Goal: Information Seeking & Learning: Learn about a topic

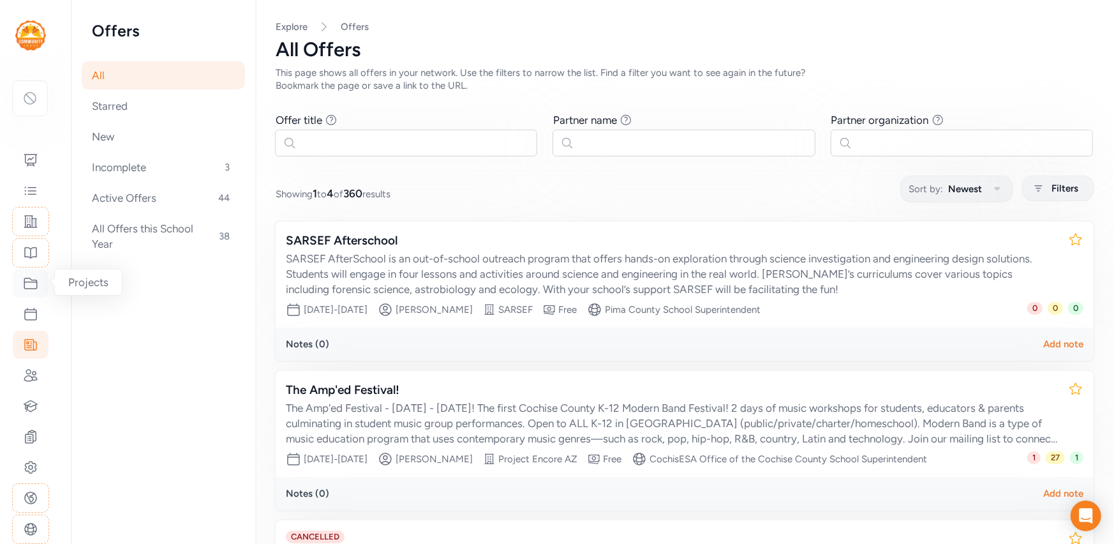
click at [28, 281] on icon at bounding box center [30, 283] width 15 height 15
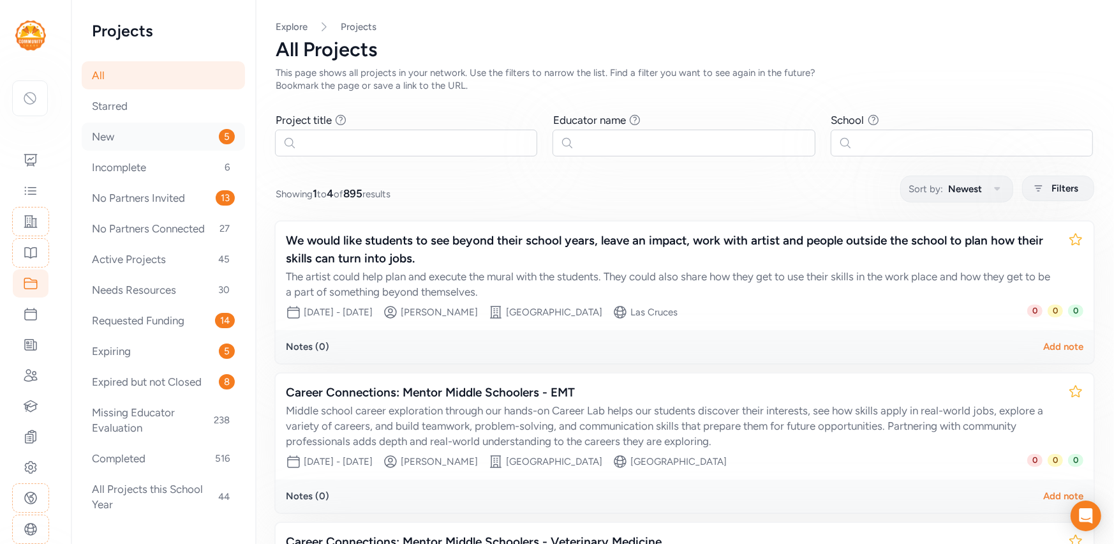
click at [151, 137] on div "New 5" at bounding box center [163, 137] width 163 height 28
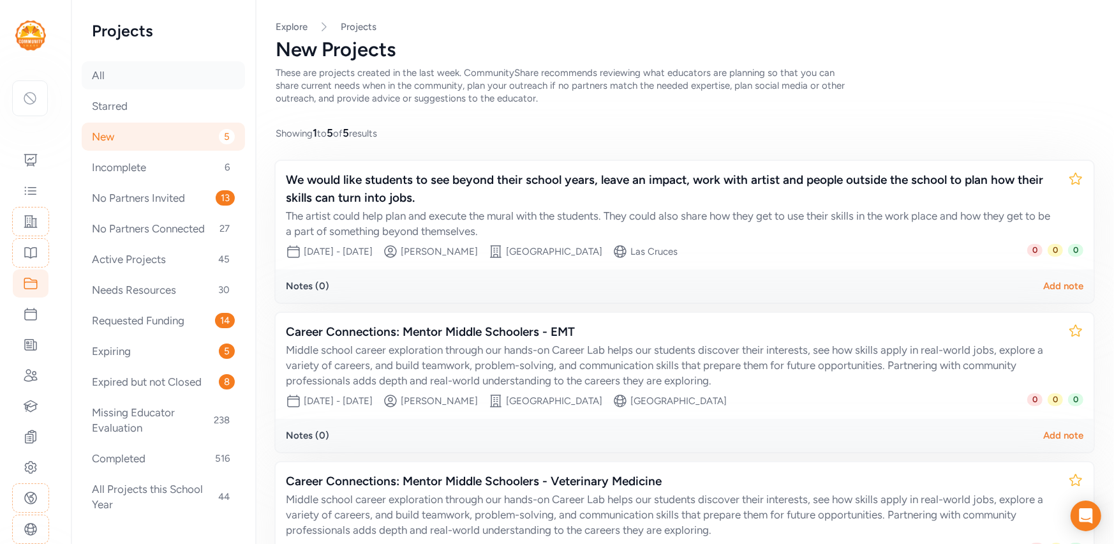
click at [170, 70] on div "All" at bounding box center [163, 75] width 163 height 28
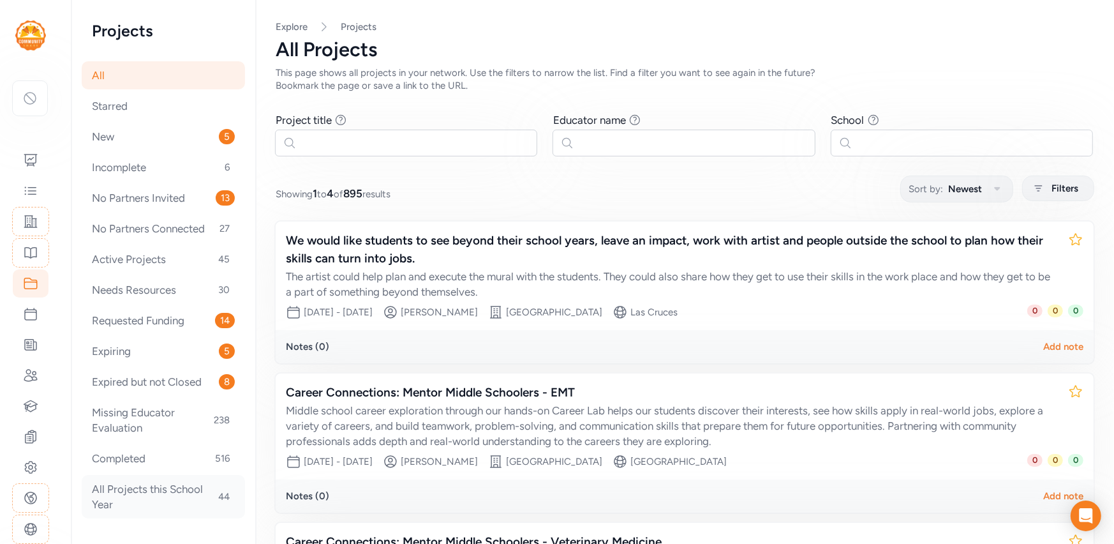
click at [181, 486] on div "All Projects this School Year 44" at bounding box center [163, 496] width 163 height 43
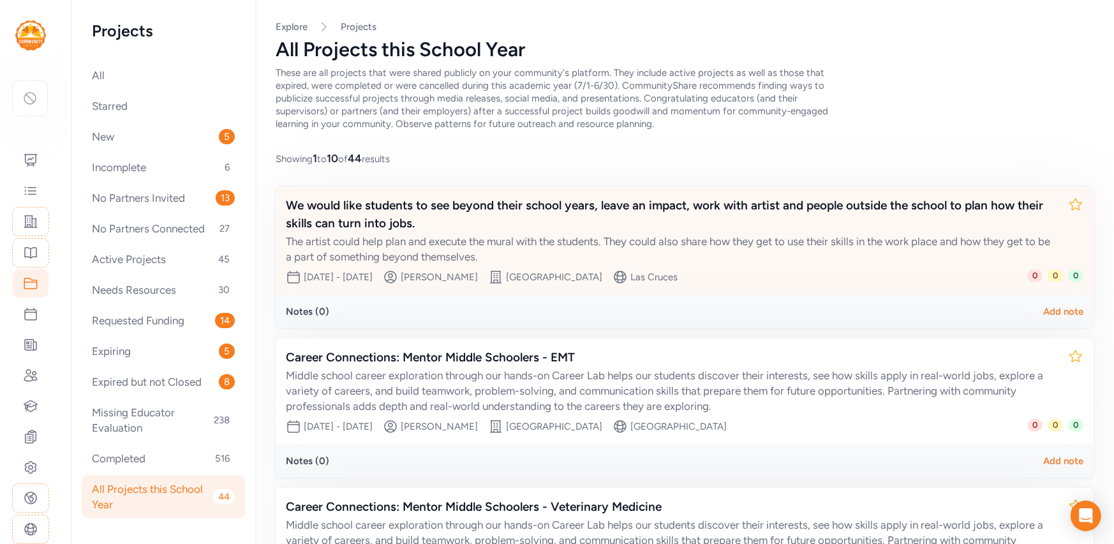
click at [569, 202] on div "We would like students to see beyond their school years, leave an impact, work …" at bounding box center [672, 215] width 772 height 36
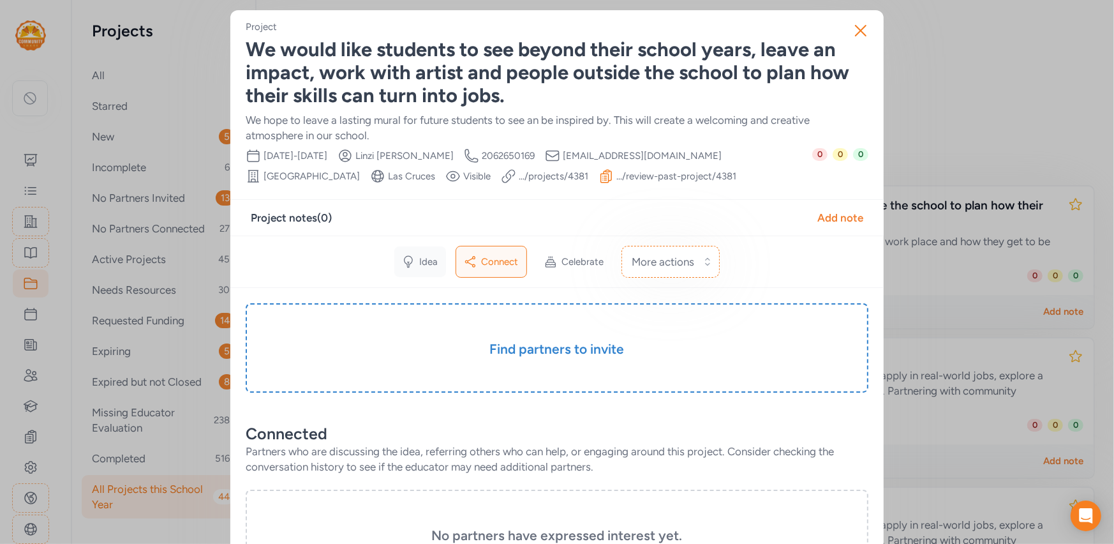
click at [414, 265] on icon at bounding box center [408, 261] width 13 height 13
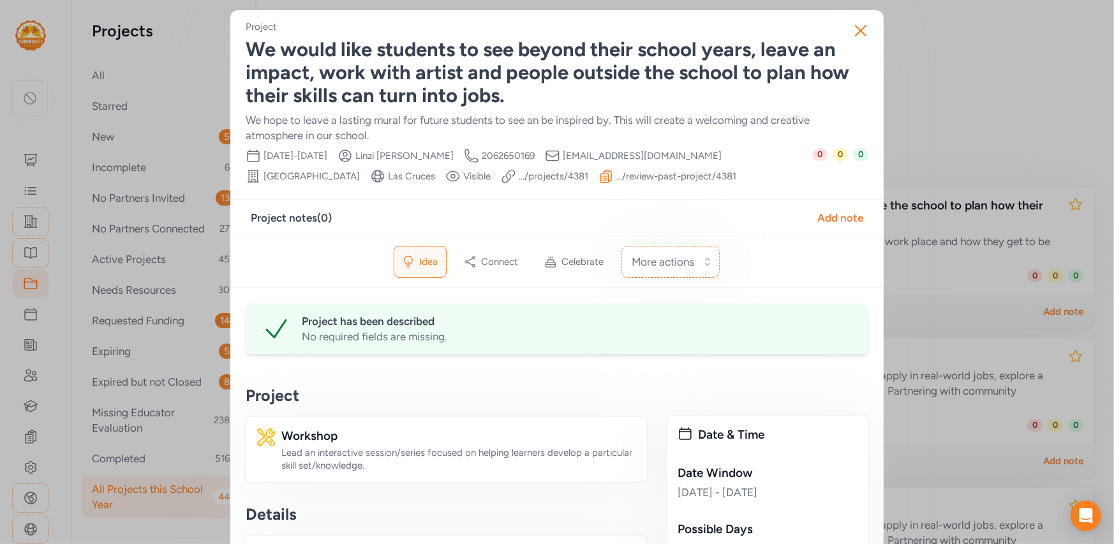
click at [495, 93] on div "We would like students to see beyond their school years, leave an impact, work …" at bounding box center [557, 72] width 623 height 69
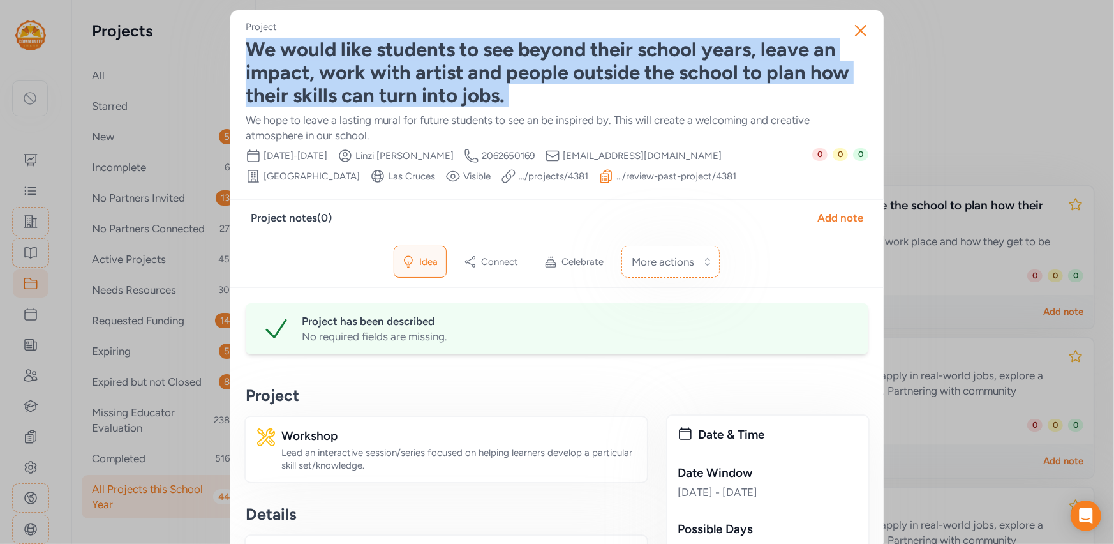
click at [495, 93] on div "We would like students to see beyond their school years, leave an impact, work …" at bounding box center [557, 72] width 623 height 69
copy div "We would like students to see beyond their school years, leave an impact, work …"
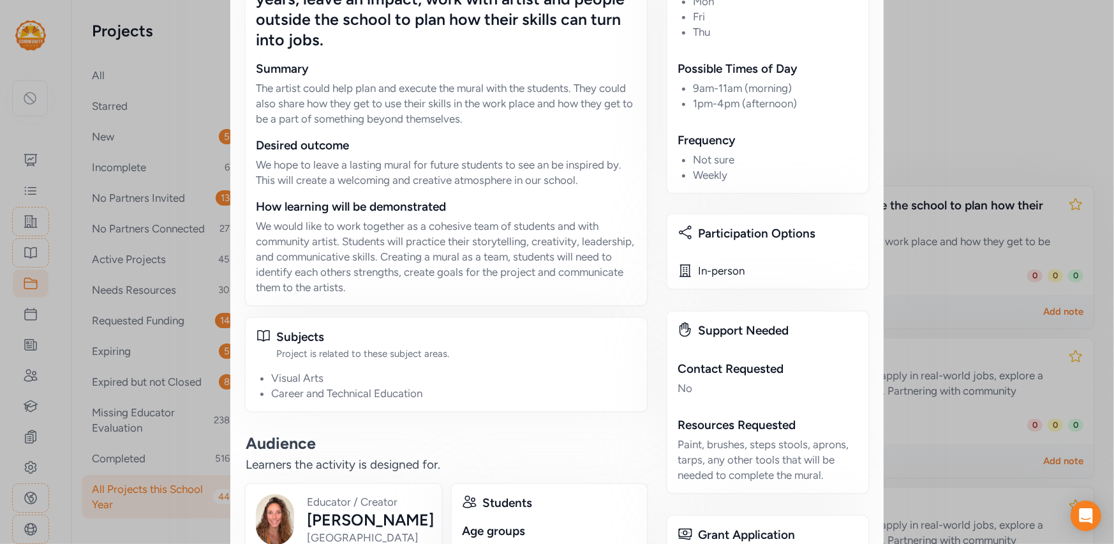
scroll to position [633, 0]
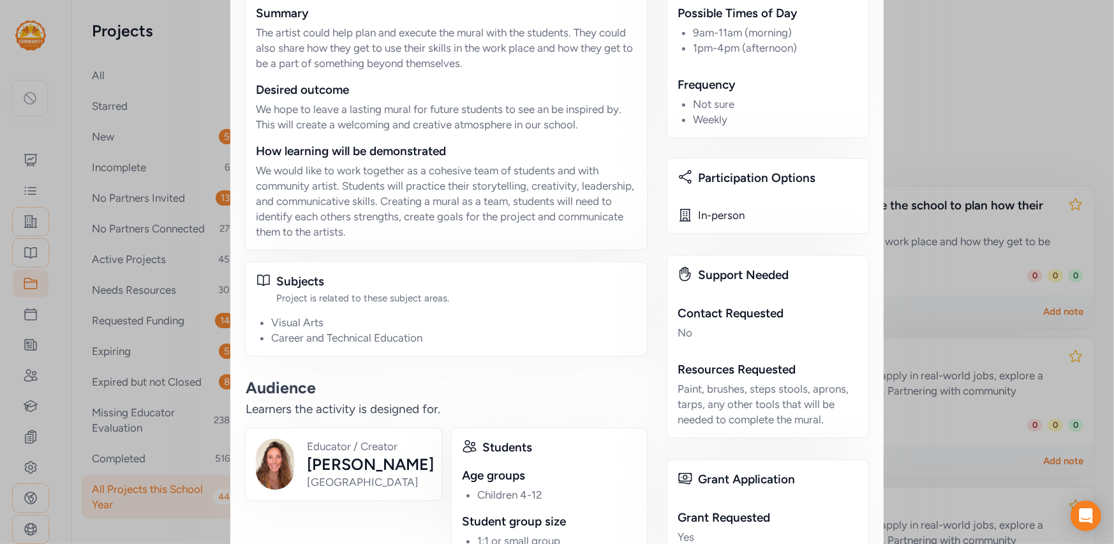
click at [756, 402] on div "Paint, brushes, steps stools, aprons, tarps, any other tools that will be neede…" at bounding box center [768, 404] width 181 height 46
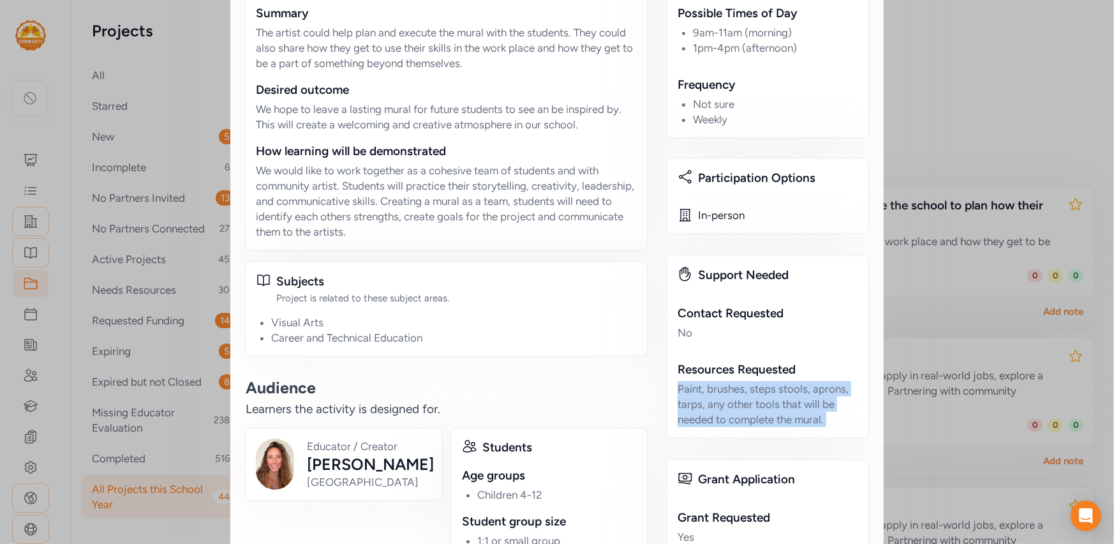
click at [756, 402] on div "Paint, brushes, steps stools, aprons, tarps, any other tools that will be neede…" at bounding box center [768, 404] width 181 height 46
copy div "Paint, brushes, steps stools, aprons, tarps, any other tools that will be neede…"
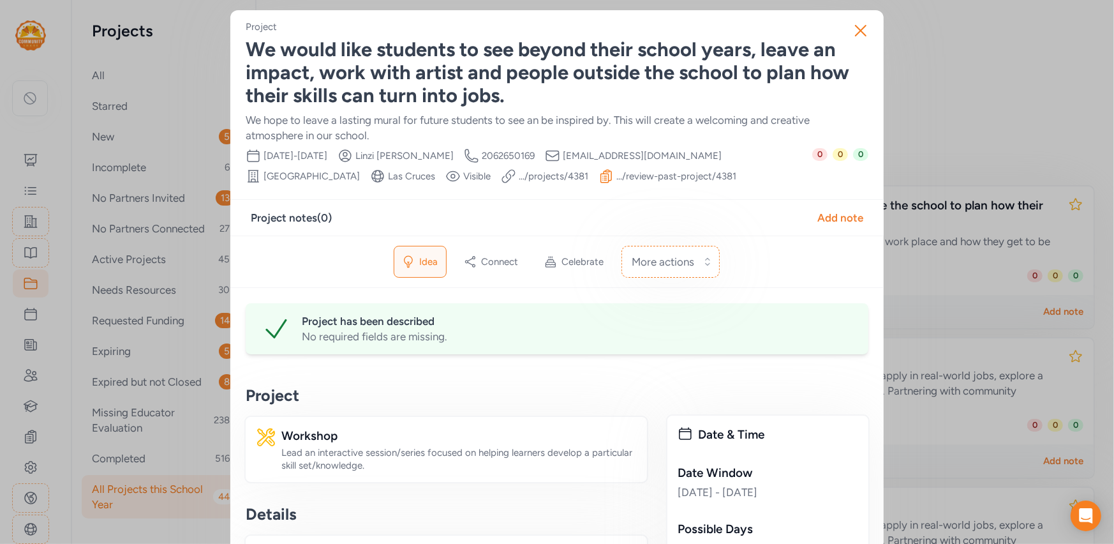
click at [454, 154] on span "Linzi Welch" at bounding box center [404, 155] width 98 height 13
copy div "Linzi Welch Creator Phone Number"
drag, startPoint x: 408, startPoint y: 175, endPoint x: 795, endPoint y: 16, distance: 418.9
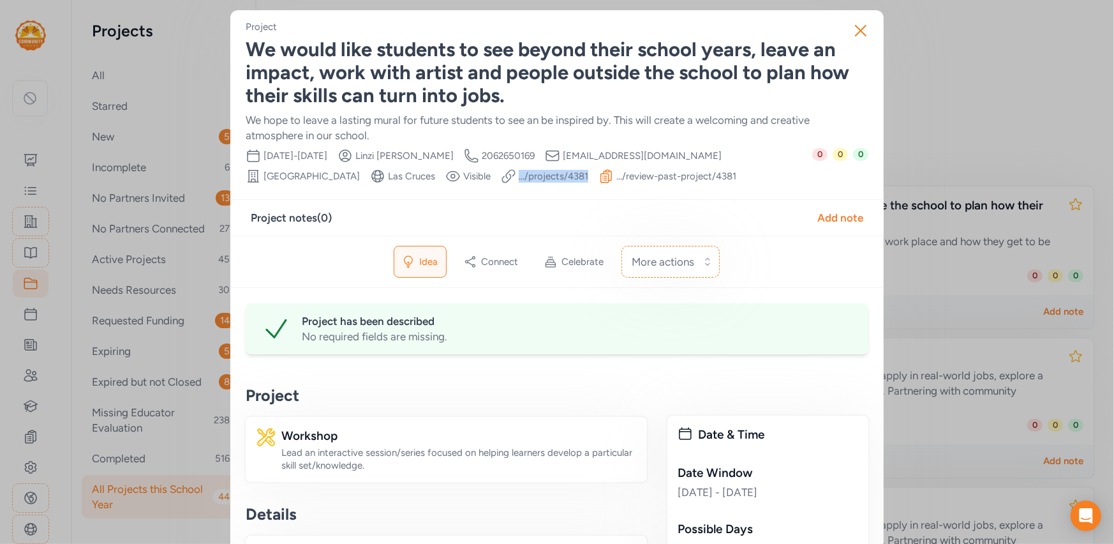
click at [606, 160] on span "lwelch@lcps.net" at bounding box center [642, 155] width 159 height 13
copy div "lwelch@lcps.net School"
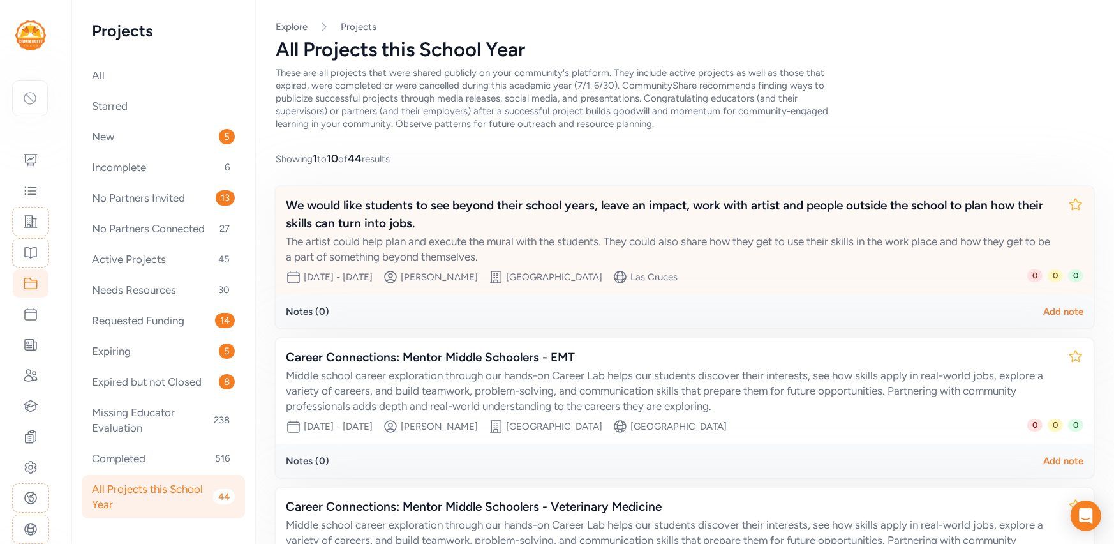
scroll to position [168, 0]
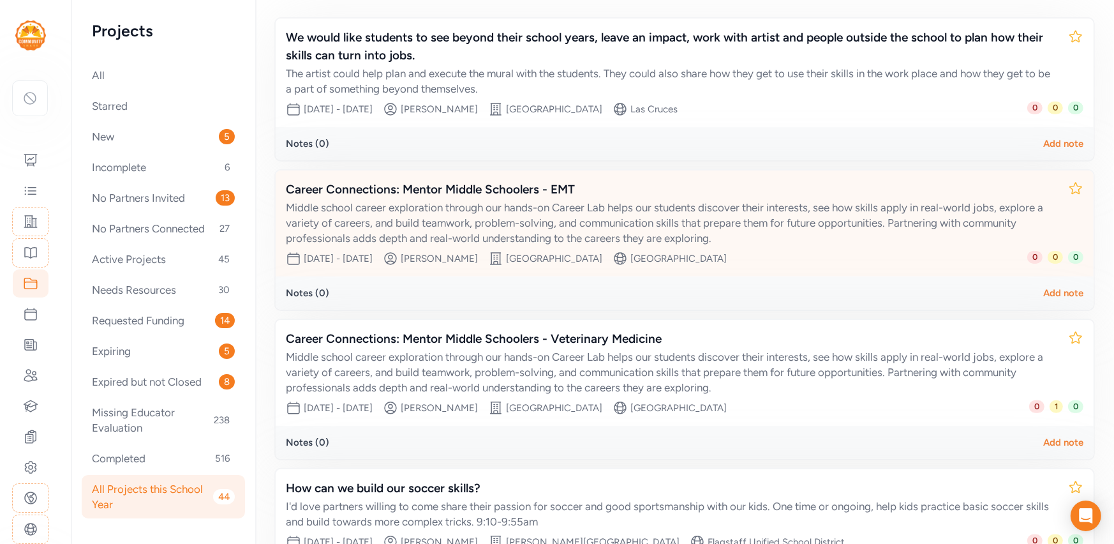
click at [660, 204] on div "Middle school career exploration through our hands-on Career Lab helps our stud…" at bounding box center [672, 223] width 772 height 46
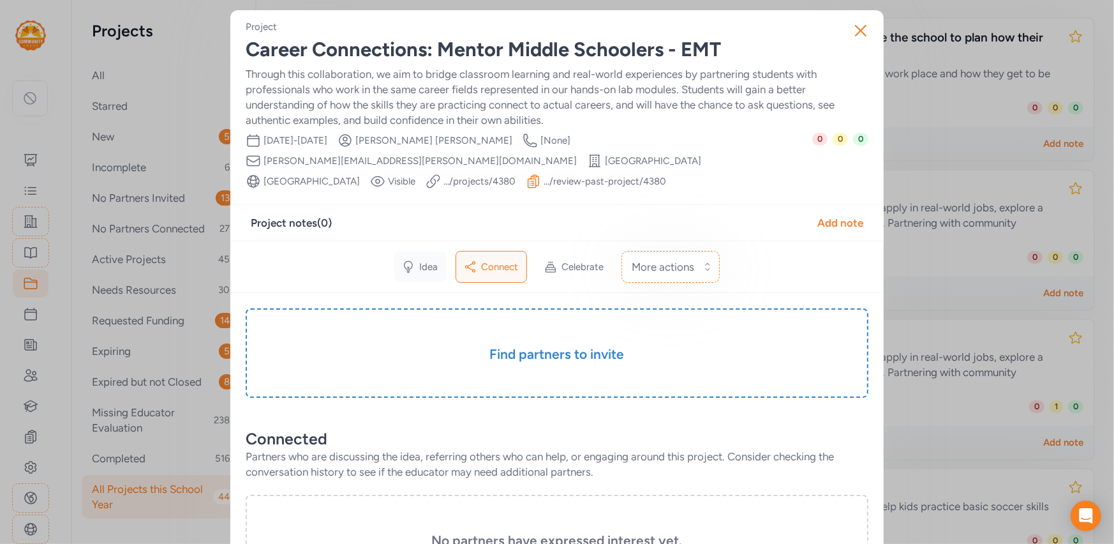
click at [433, 262] on span "Idea" at bounding box center [429, 266] width 19 height 13
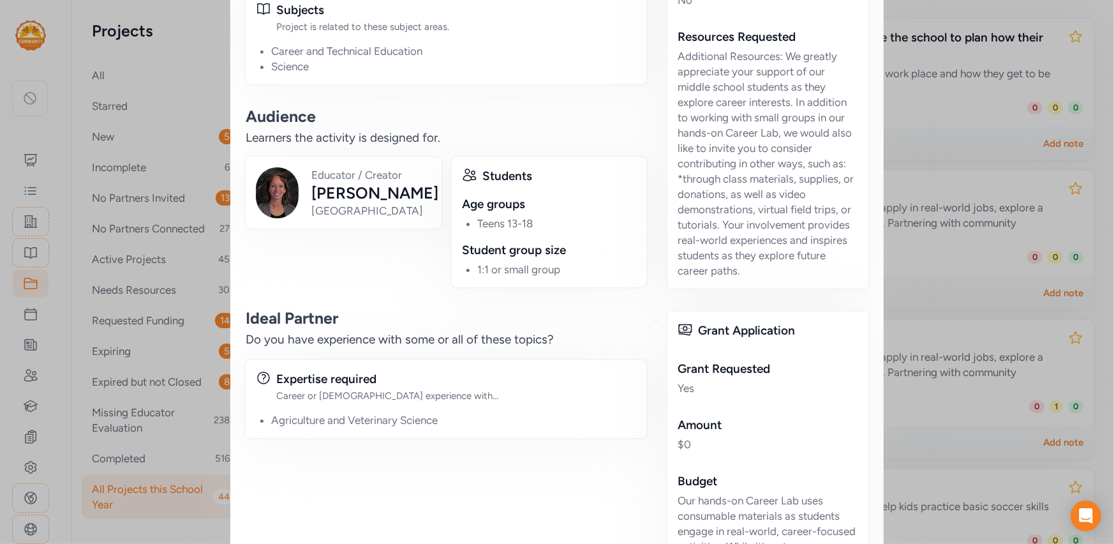
scroll to position [1128, 0]
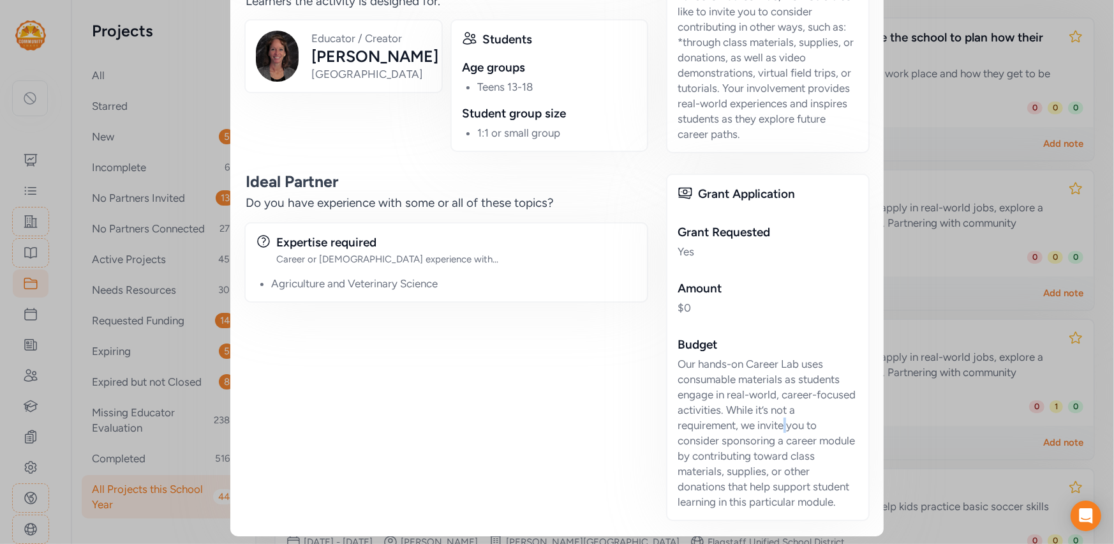
click at [787, 421] on div "Our hands-on Career Lab uses consumable materials as students engage in real-wo…" at bounding box center [768, 432] width 181 height 153
click at [787, 422] on div "Our hands-on Career Lab uses consumable materials as students engage in real-wo…" at bounding box center [768, 432] width 181 height 153
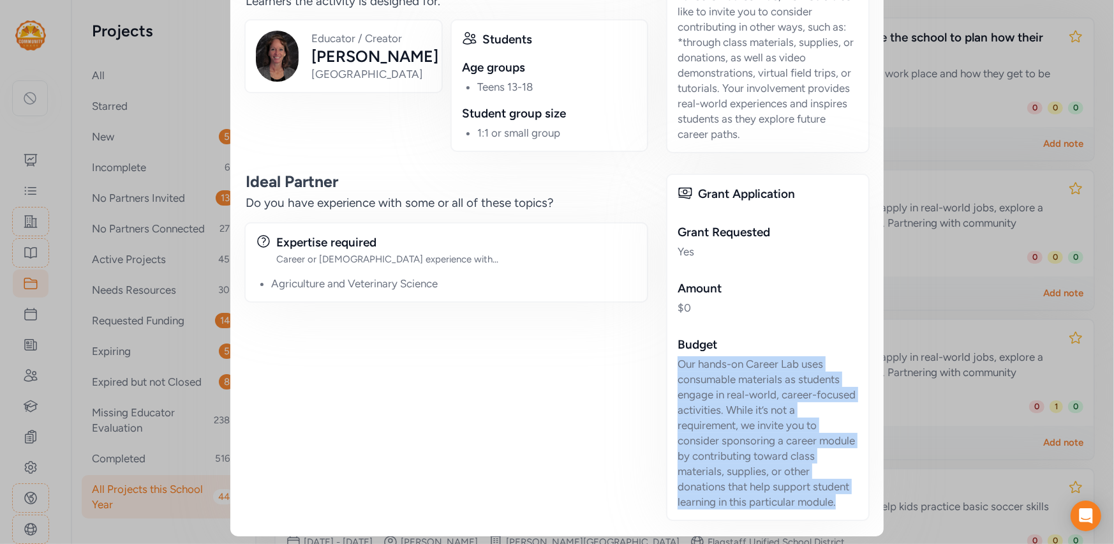
click at [787, 422] on div "Our hands-on Career Lab uses consumable materials as students engage in real-wo…" at bounding box center [768, 432] width 181 height 153
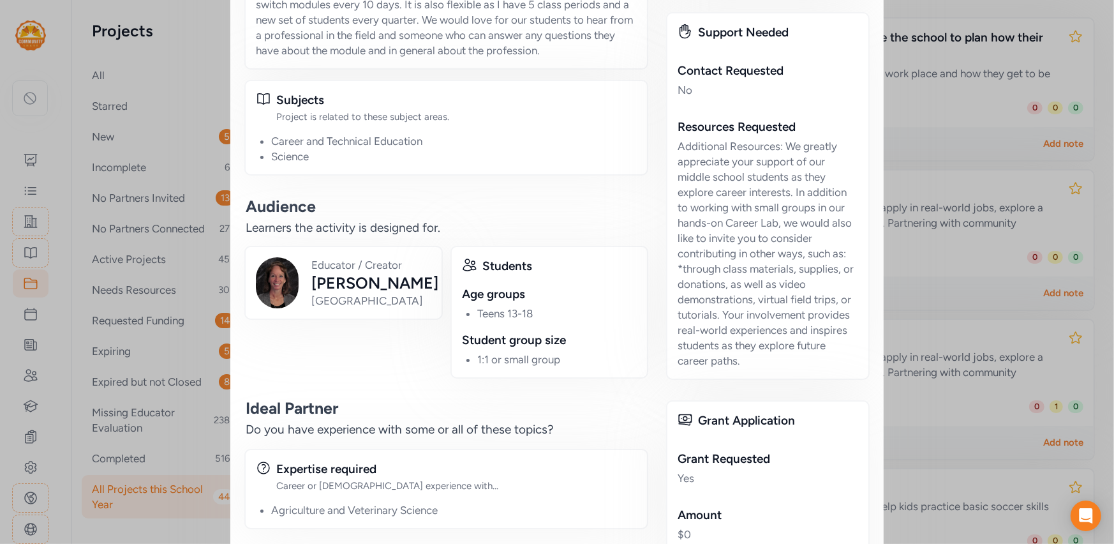
scroll to position [901, 0]
click at [771, 144] on div "Additional Resources: We greatly appreciate your support of our middle school s…" at bounding box center [768, 253] width 181 height 230
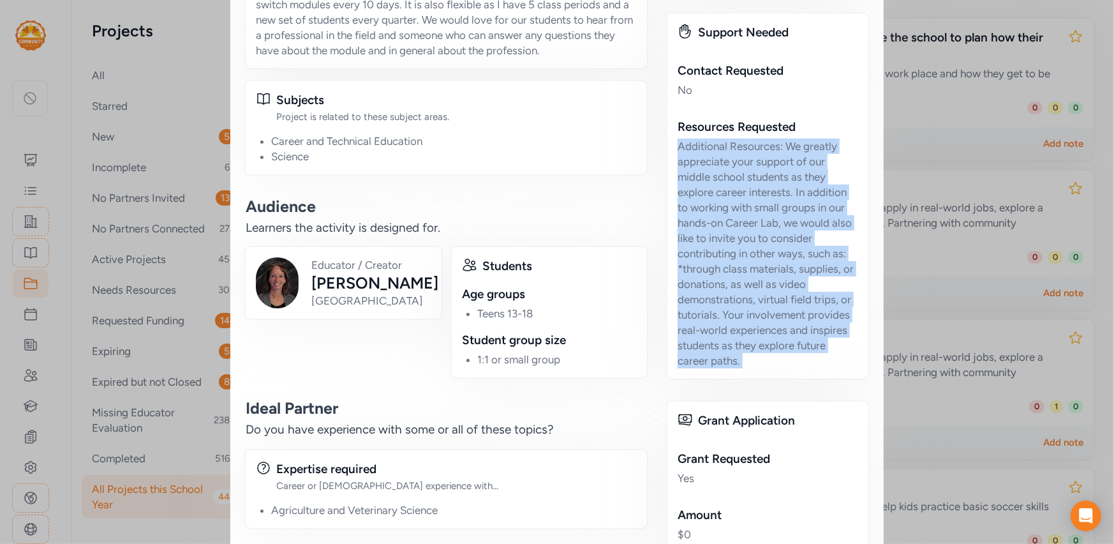
click at [771, 144] on div "Additional Resources: We greatly appreciate your support of our middle school s…" at bounding box center [768, 253] width 181 height 230
copy div "Additional Resources: We greatly appreciate your support of our middle school s…"
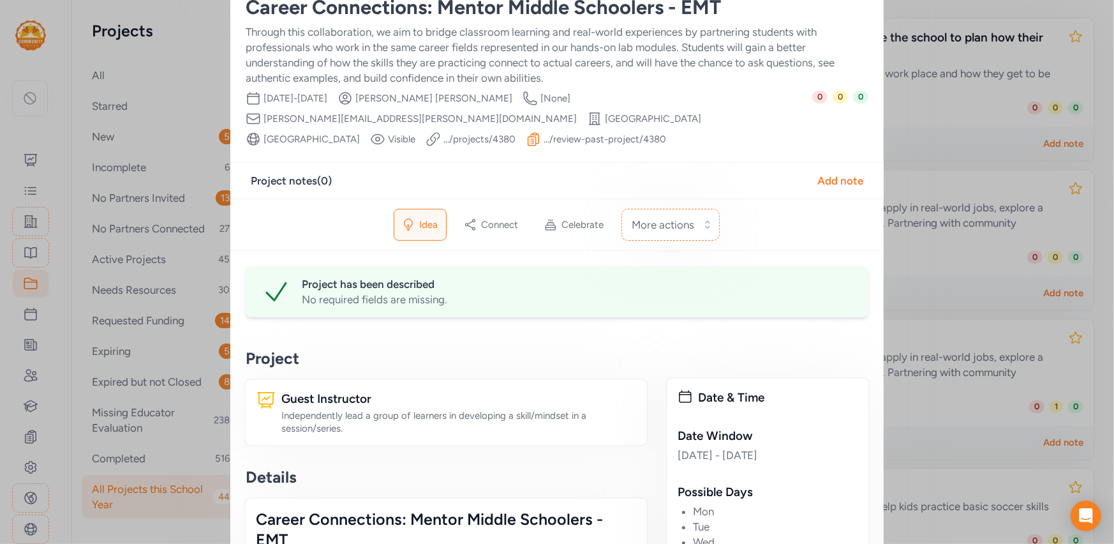
scroll to position [0, 0]
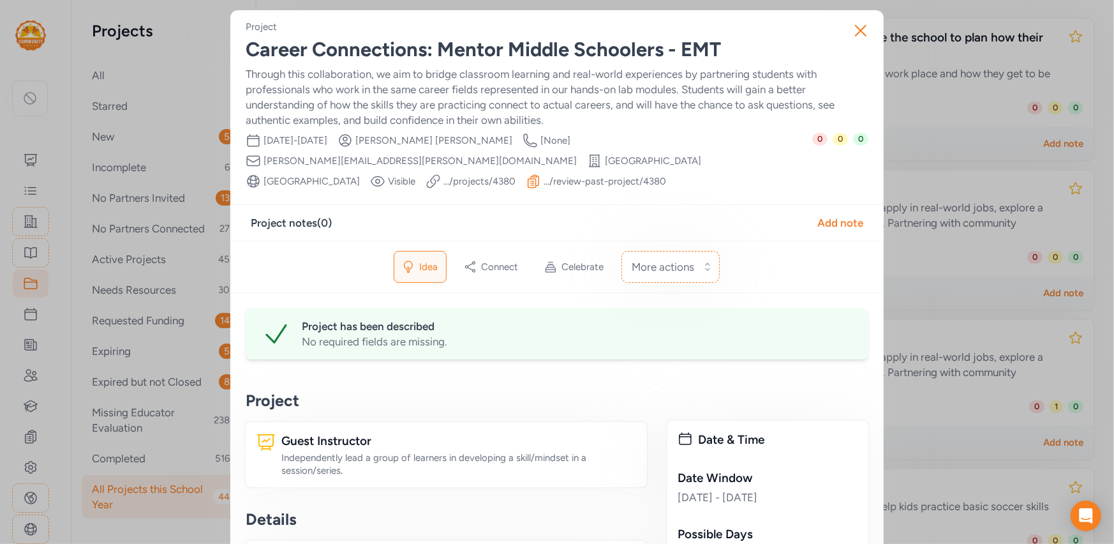
click at [470, 47] on div "Career Connections: Mentor Middle Schoolers - EMT" at bounding box center [557, 49] width 623 height 23
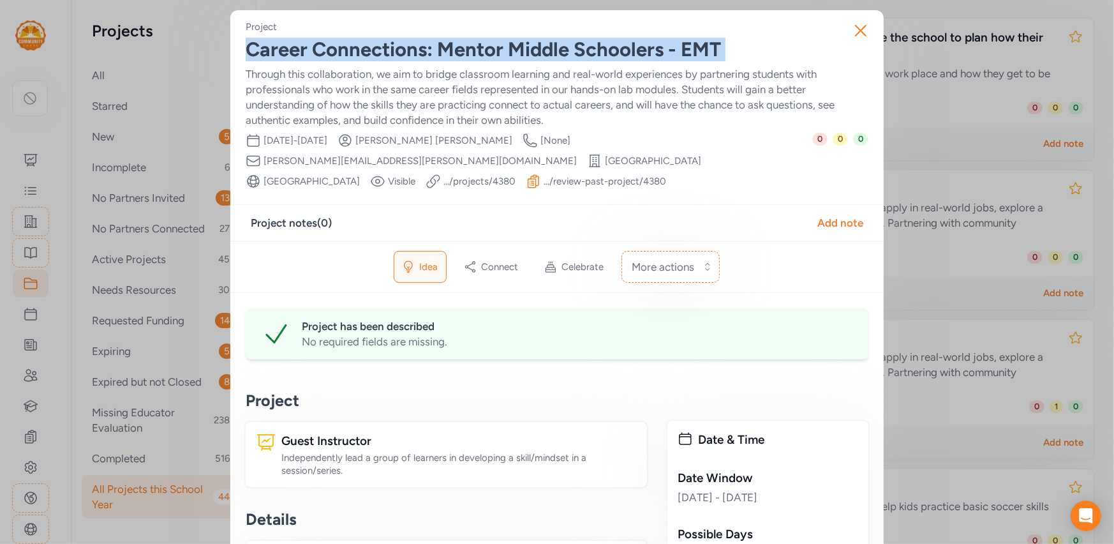
click at [470, 47] on div "Career Connections: Mentor Middle Schoolers - EMT" at bounding box center [557, 49] width 623 height 23
copy div "Career Connections: Mentor Middle Schoolers - EMT"
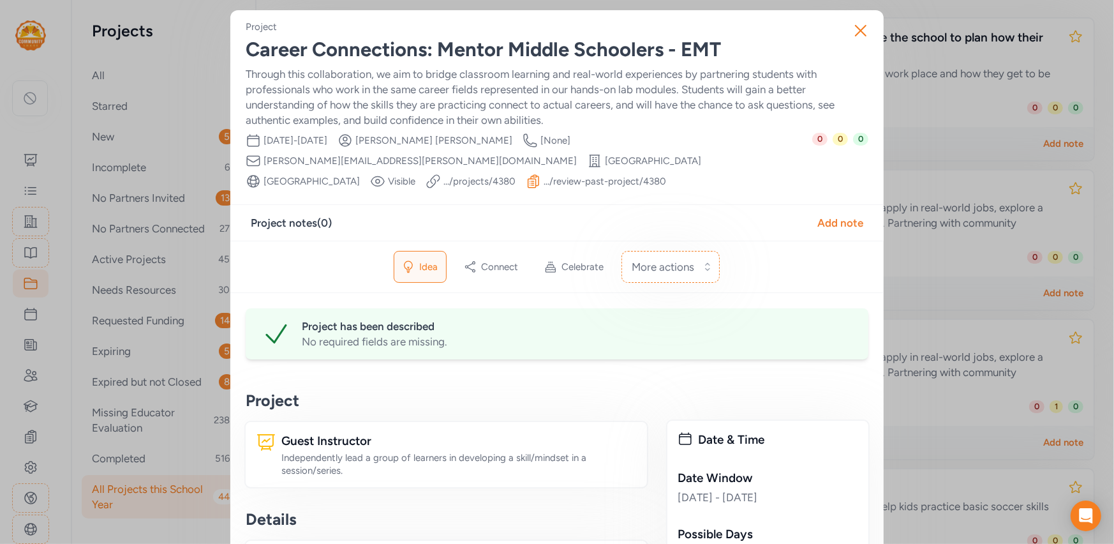
click at [466, 144] on span "Cindy Clyde" at bounding box center [433, 140] width 157 height 13
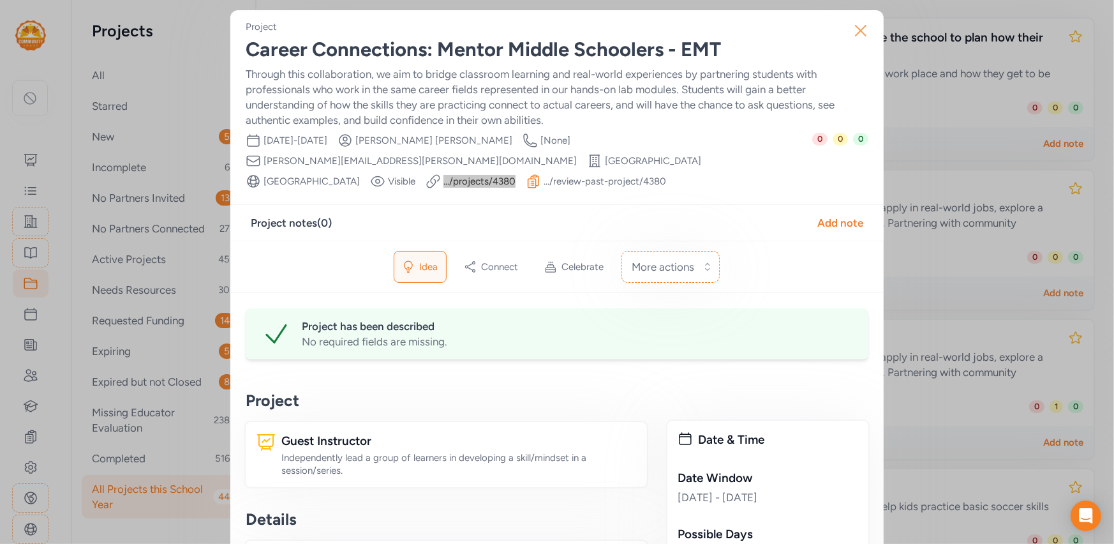
drag, startPoint x: 619, startPoint y: 165, endPoint x: 863, endPoint y: 19, distance: 284.8
click at [577, 154] on span "cindy.clyde@bullitt.kyschools.us" at bounding box center [420, 160] width 313 height 13
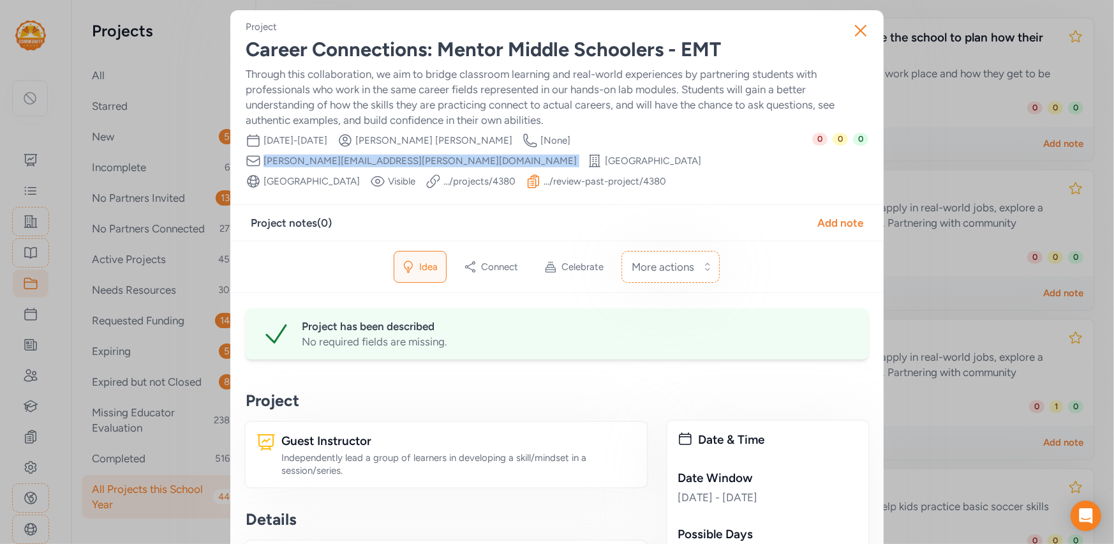
click at [577, 154] on span "cindy.clyde@bullitt.kyschools.us" at bounding box center [420, 160] width 313 height 13
copy div "cindy.clyde@bullitt.kyschools.us School"
click at [759, 176] on div "Date Range Oct 12th, 2025 - May 15th, 2026 Creator Cindy Clyde Creator Phone Nu…" at bounding box center [529, 161] width 567 height 56
click at [860, 28] on icon "button" at bounding box center [861, 30] width 20 height 20
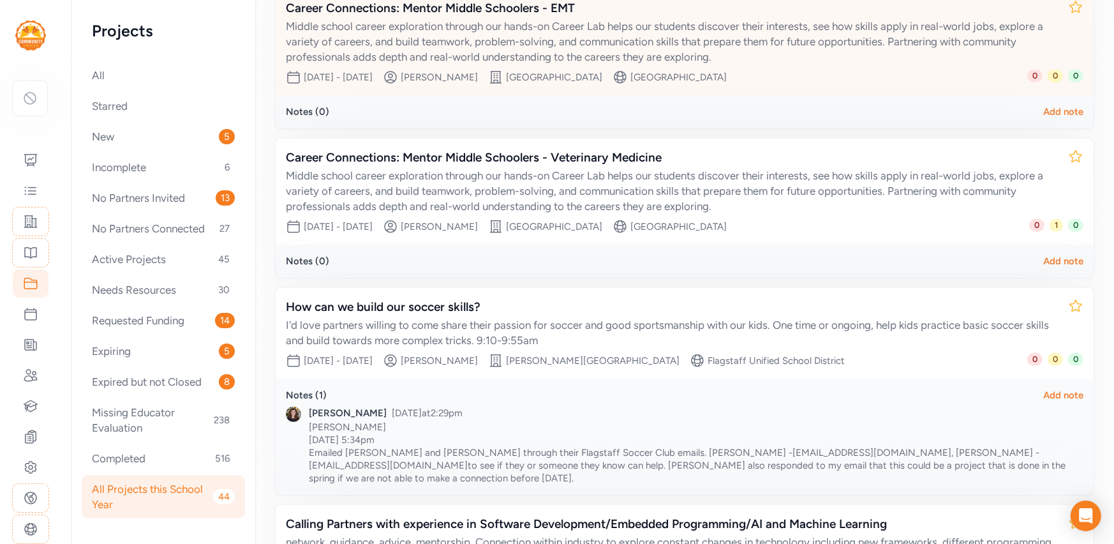
scroll to position [378, 0]
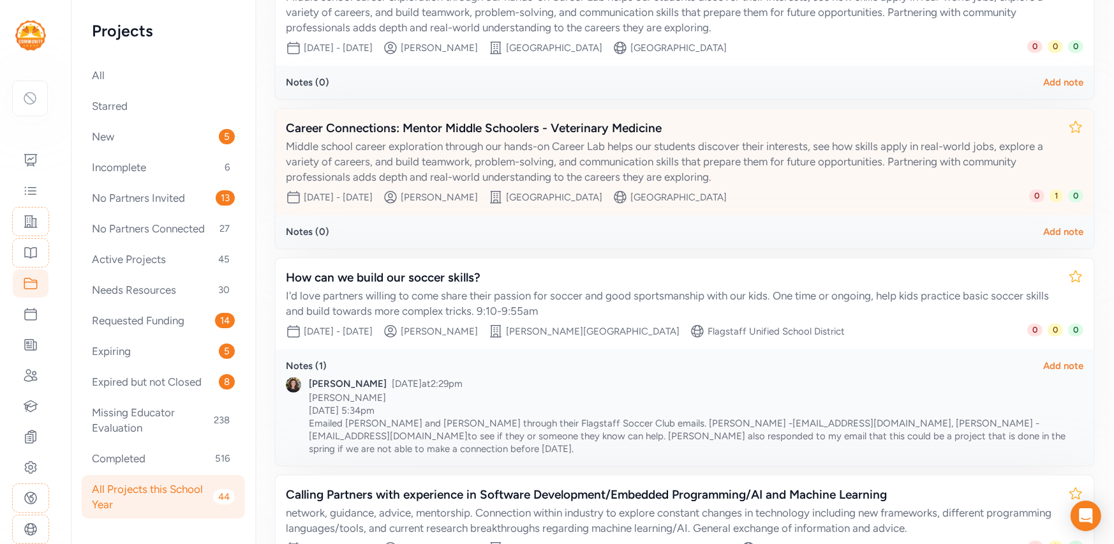
click at [626, 154] on div "Middle school career exploration through our hands-on Career Lab helps our stud…" at bounding box center [672, 161] width 772 height 46
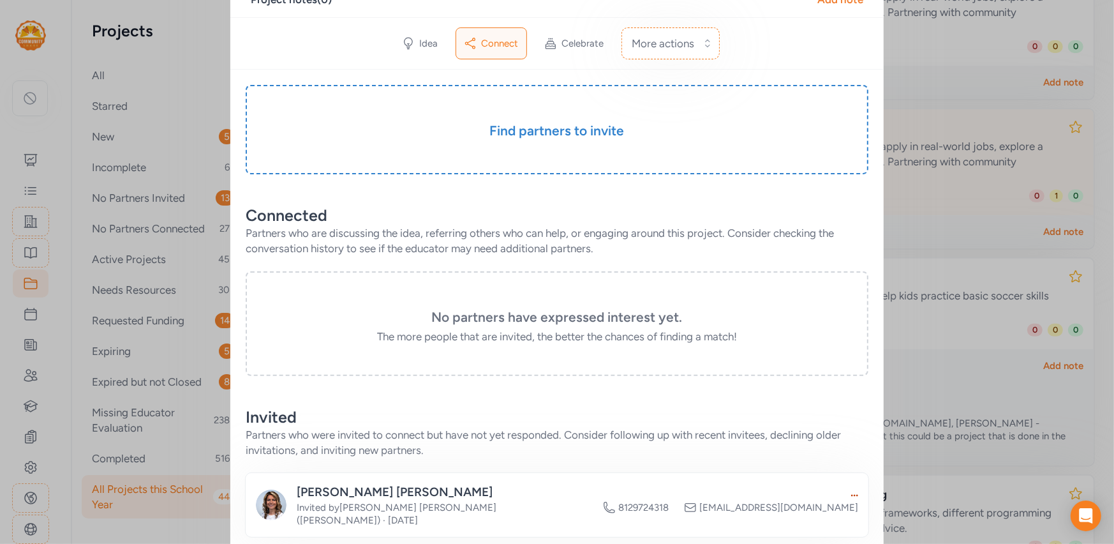
scroll to position [37, 0]
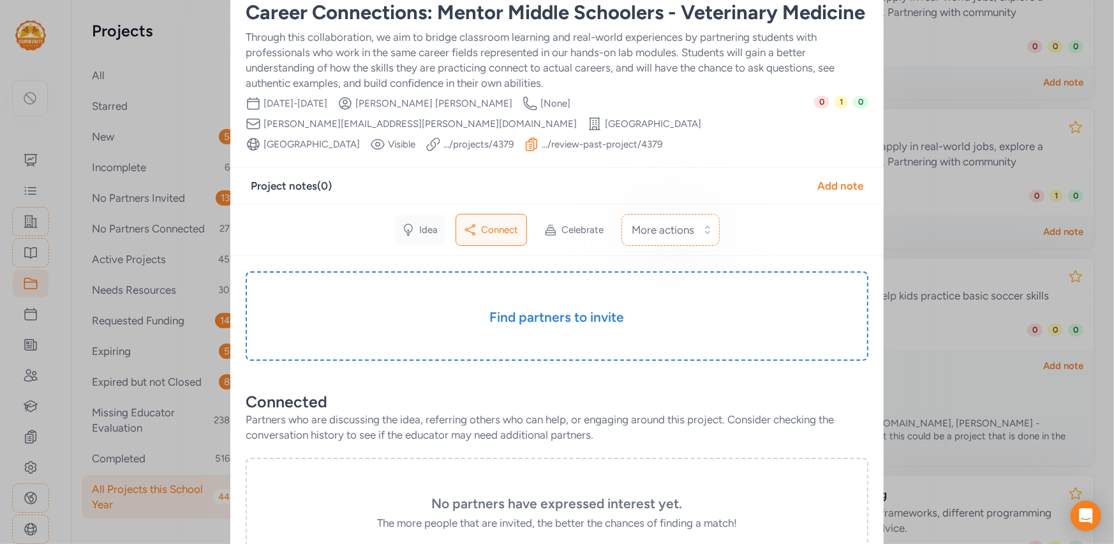
click at [416, 227] on div "Idea" at bounding box center [420, 229] width 52 height 31
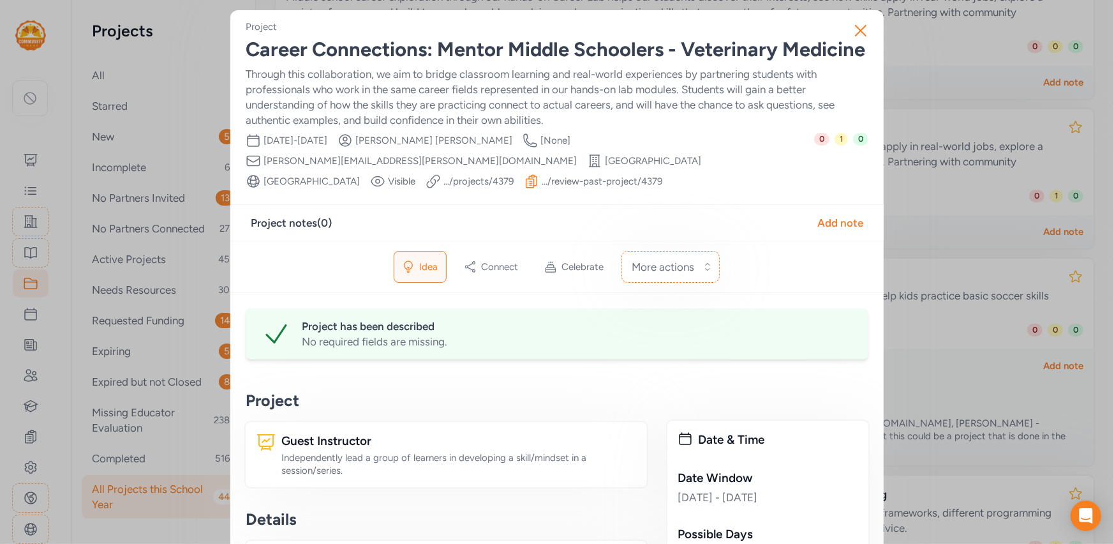
scroll to position [1, 0]
click at [738, 46] on div "Career Connections: Mentor Middle Schoolers - Veterinary Medicine" at bounding box center [557, 49] width 623 height 23
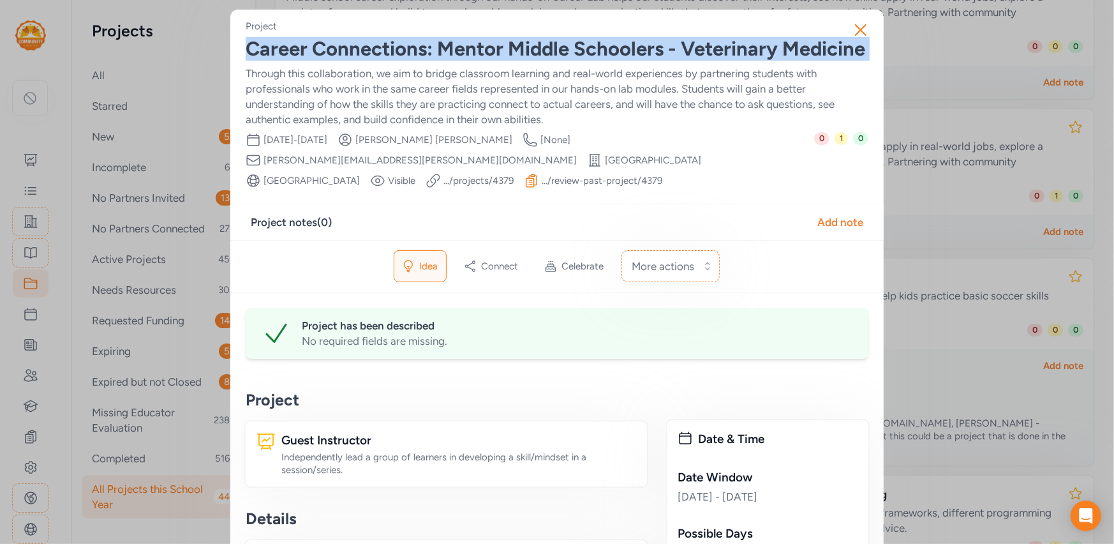
click at [738, 46] on div "Career Connections: Mentor Middle Schoolers - Veterinary Medicine" at bounding box center [557, 49] width 623 height 23
copy div "Career Connections: Mentor Middle Schoolers - Veterinary Medicine"
click at [858, 33] on icon "button" at bounding box center [861, 30] width 10 height 10
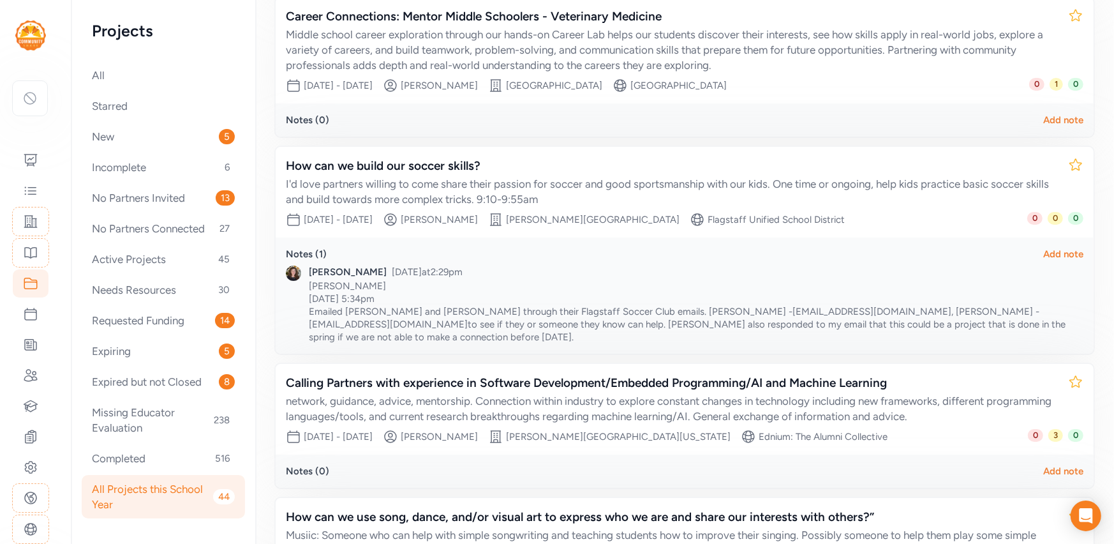
scroll to position [489, 0]
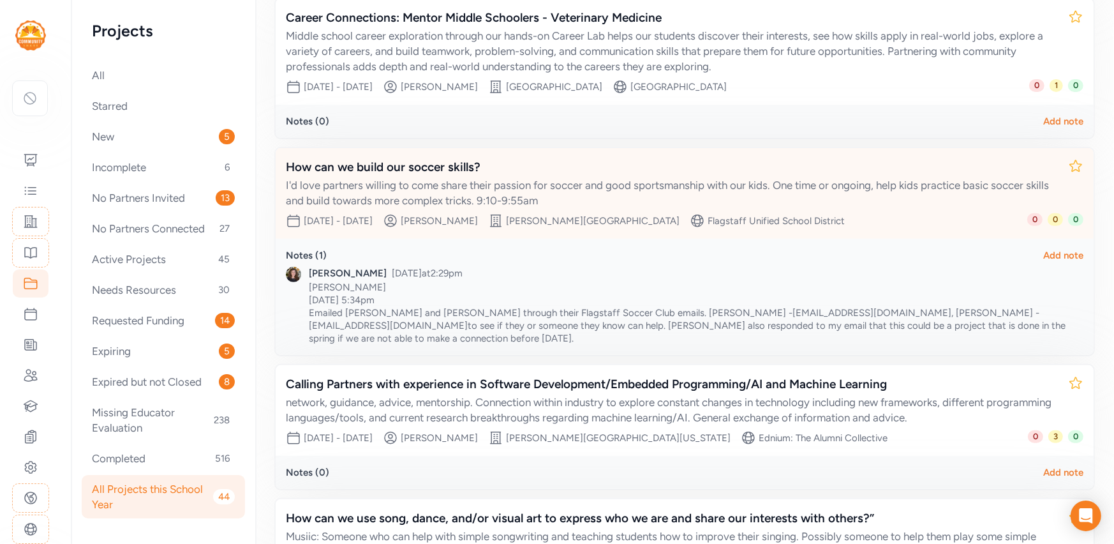
click at [636, 175] on div "How can we build our soccer skills?" at bounding box center [672, 167] width 772 height 18
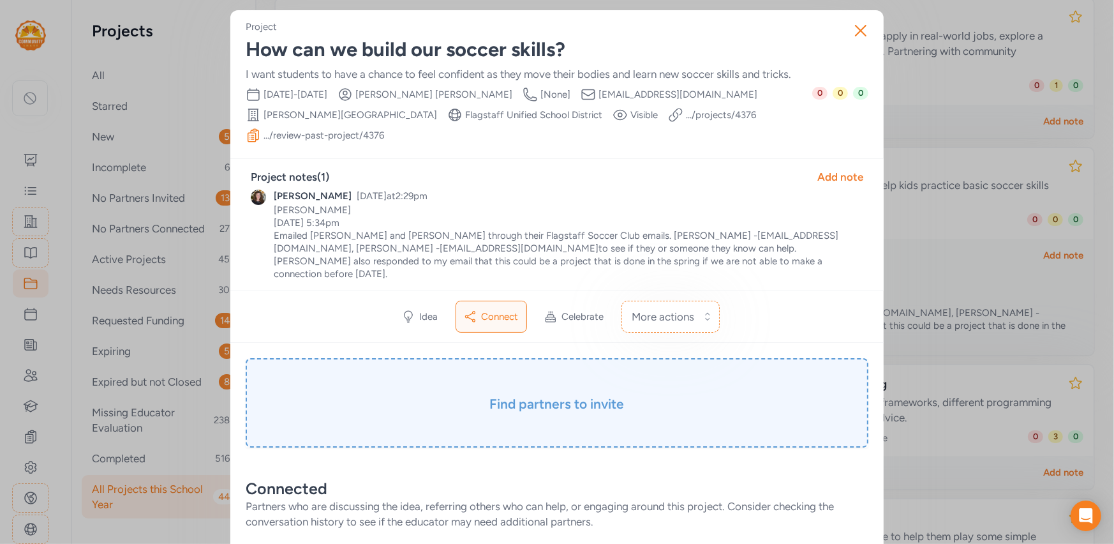
scroll to position [231, 0]
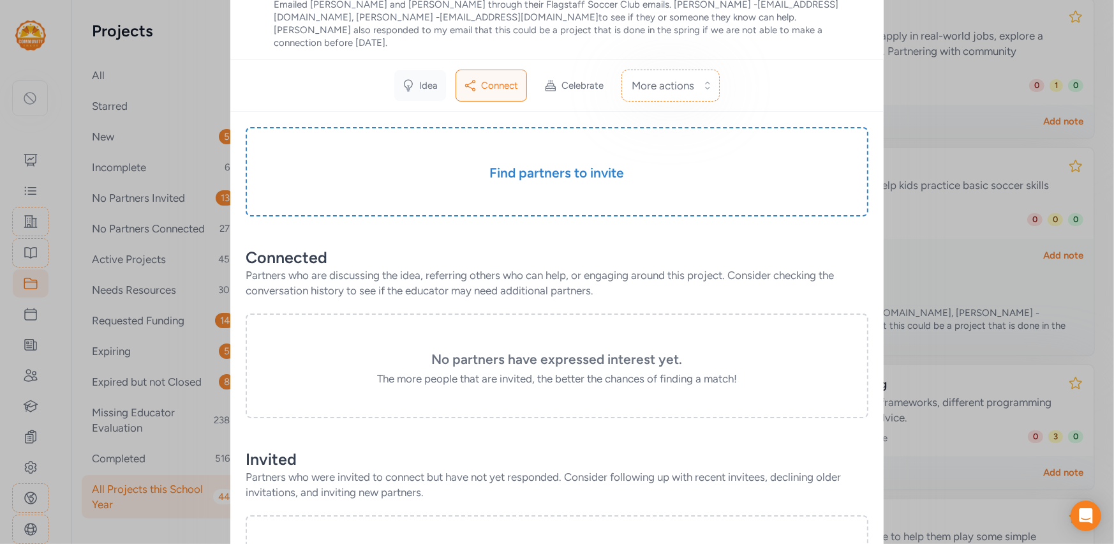
click at [428, 70] on div "Idea" at bounding box center [420, 85] width 52 height 31
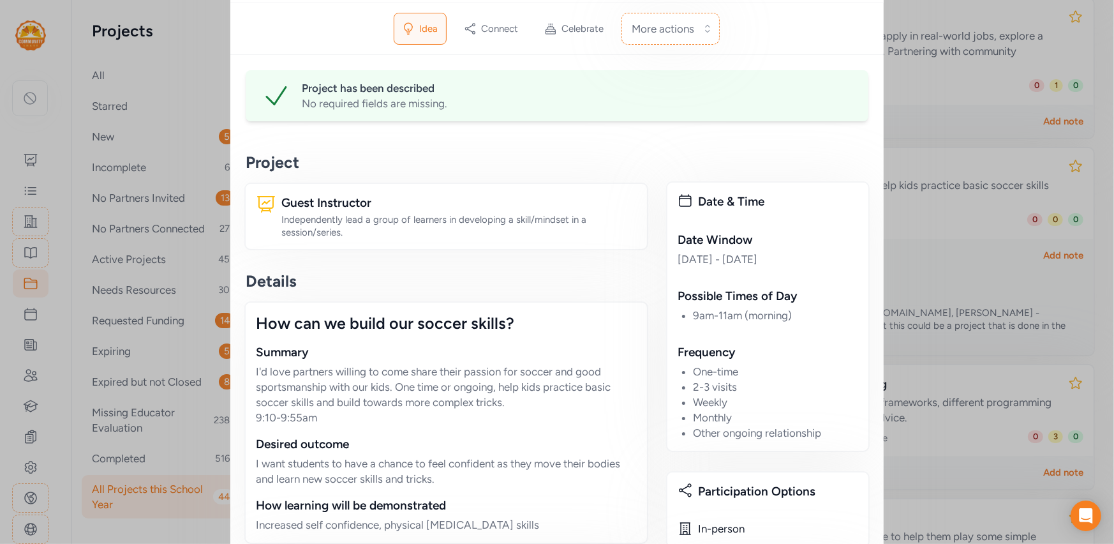
scroll to position [241, 0]
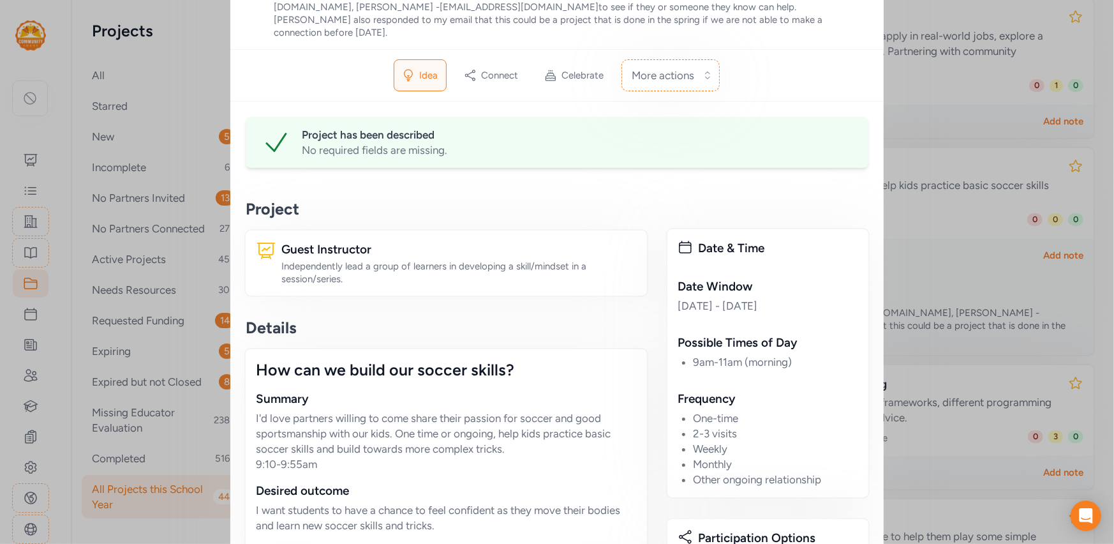
click at [981, 99] on div "Close Project How can we build our soccer skills? I want students to have a cha…" at bounding box center [557, 409] width 1114 height 1301
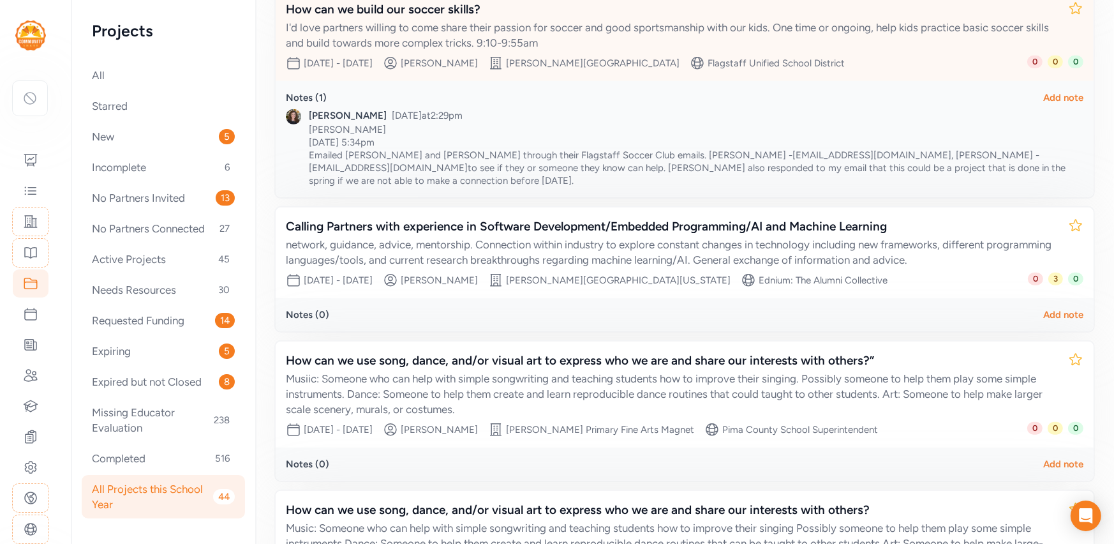
scroll to position [652, 0]
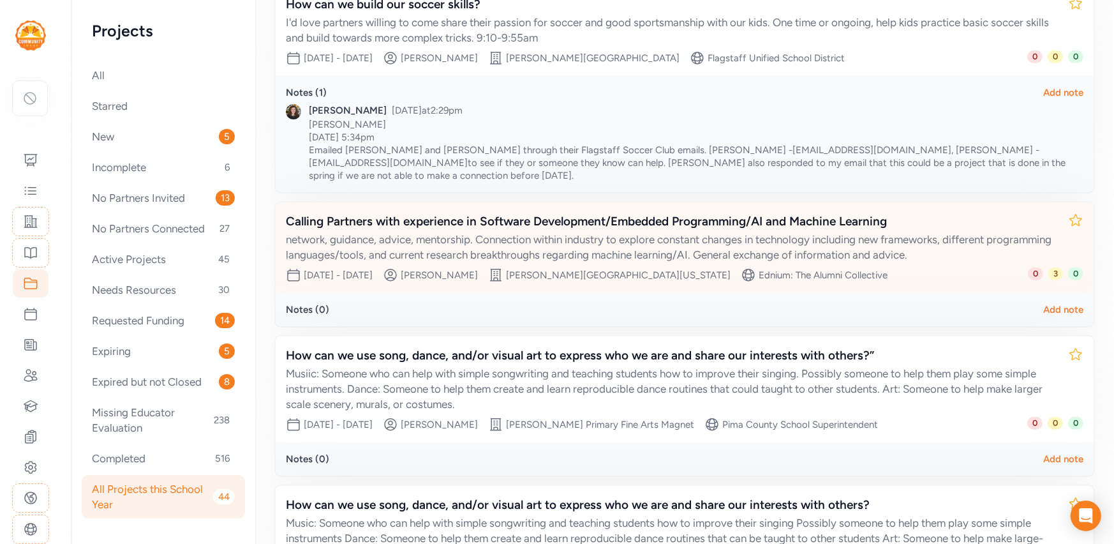
click at [674, 228] on div "Calling Partners with experience in Software Development/Embedded Programming/A…" at bounding box center [672, 221] width 772 height 18
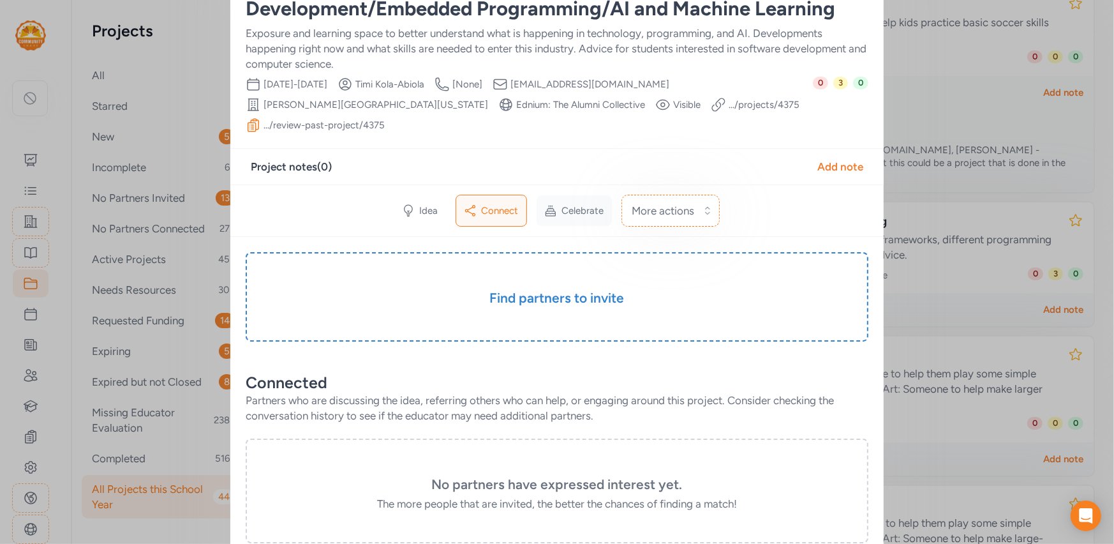
scroll to position [174, 0]
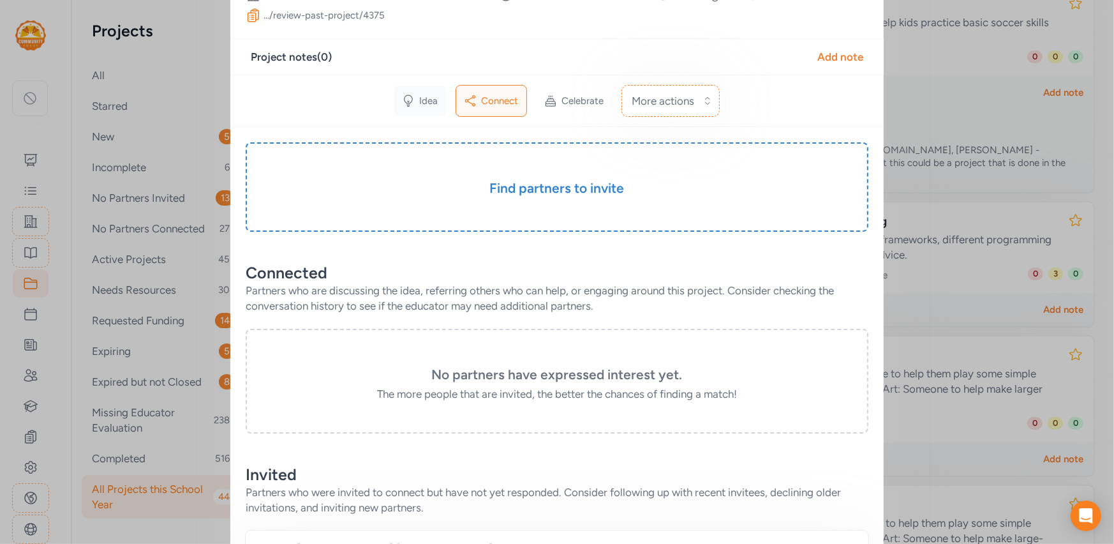
click at [438, 101] on div "Idea" at bounding box center [420, 101] width 52 height 31
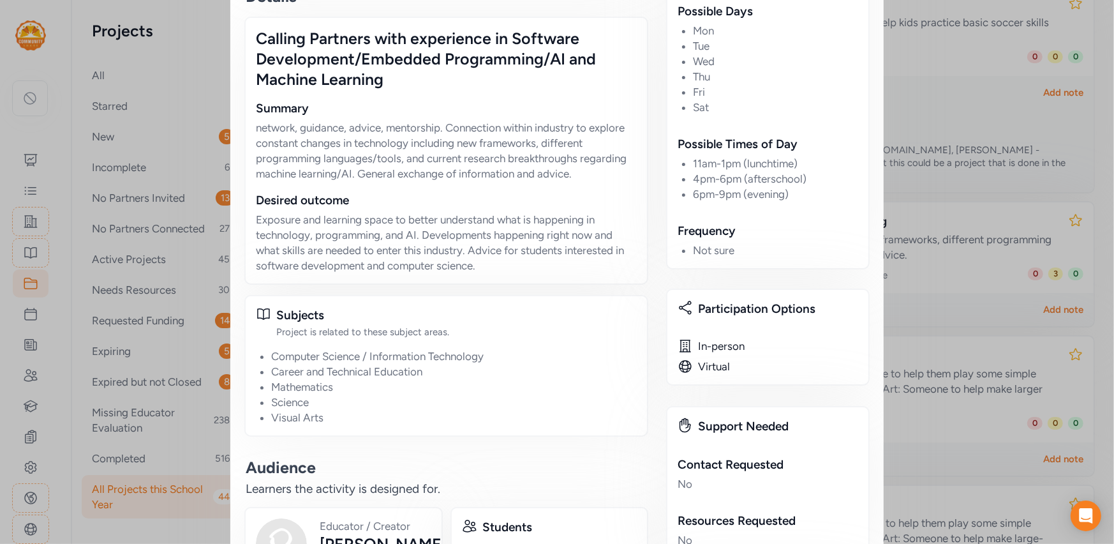
scroll to position [526, 0]
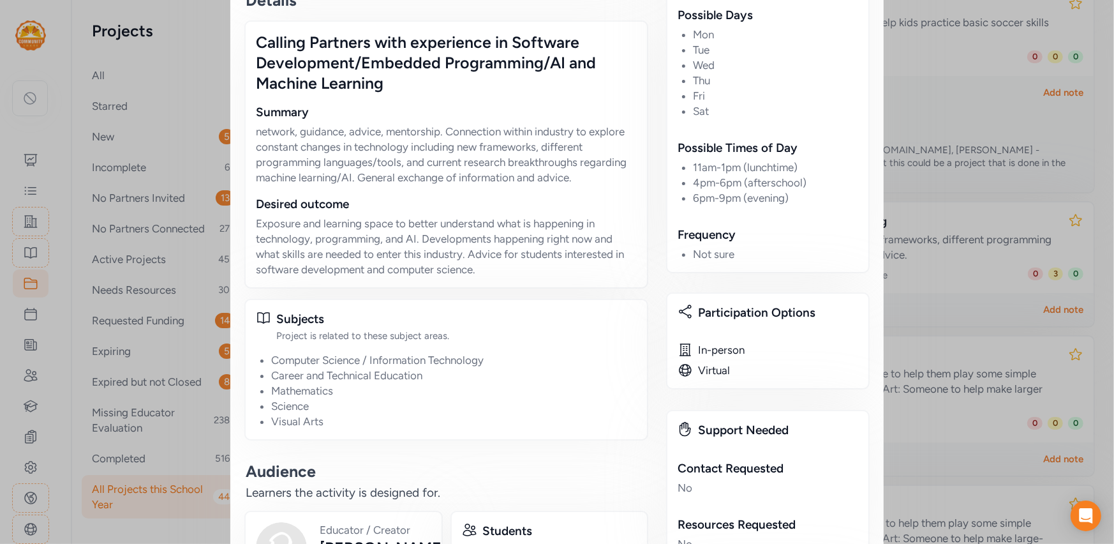
click at [935, 190] on div "Close Project Calling Partners with experience in Software Development/Embedded…" at bounding box center [557, 200] width 1114 height 1453
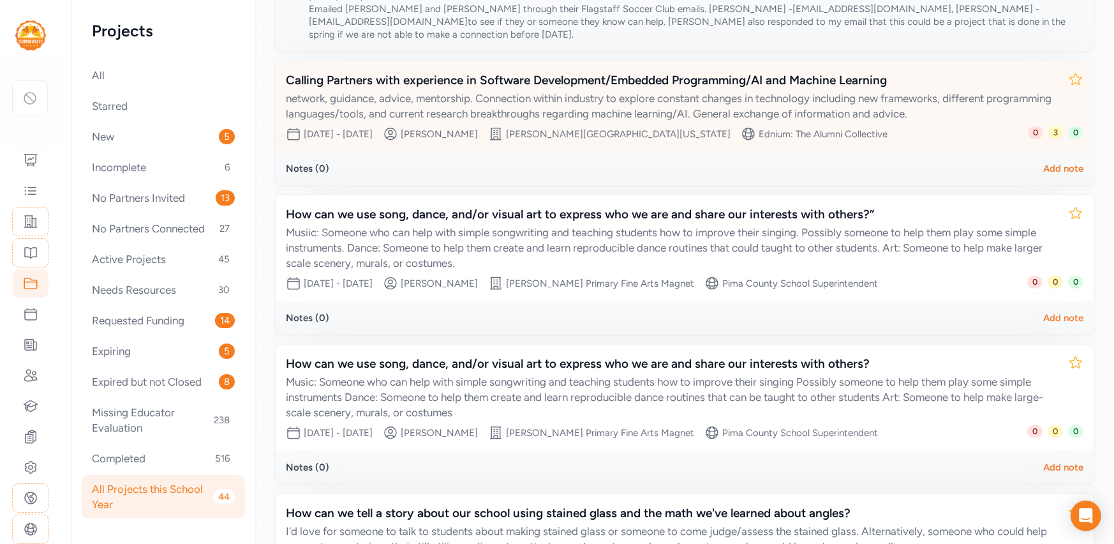
scroll to position [794, 0]
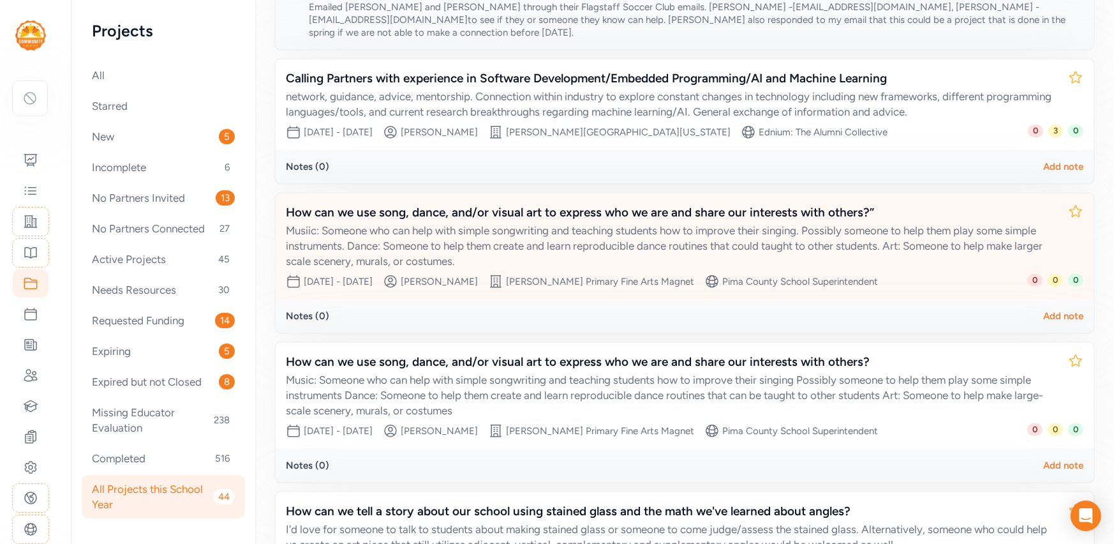
click at [596, 237] on div "Musiic: Someone who can help with simple songwriting and teaching students how …" at bounding box center [672, 246] width 772 height 46
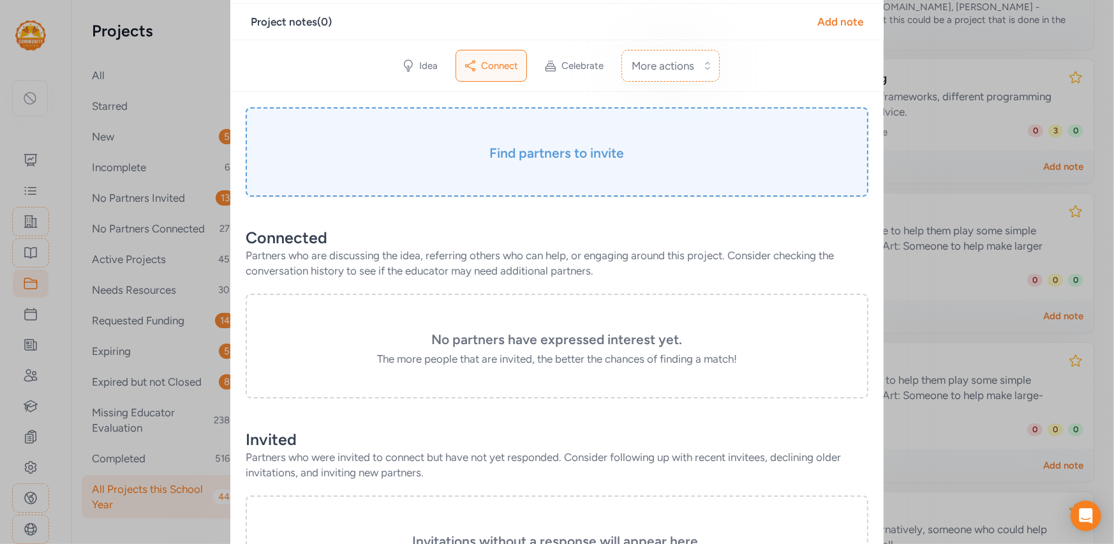
scroll to position [51, 0]
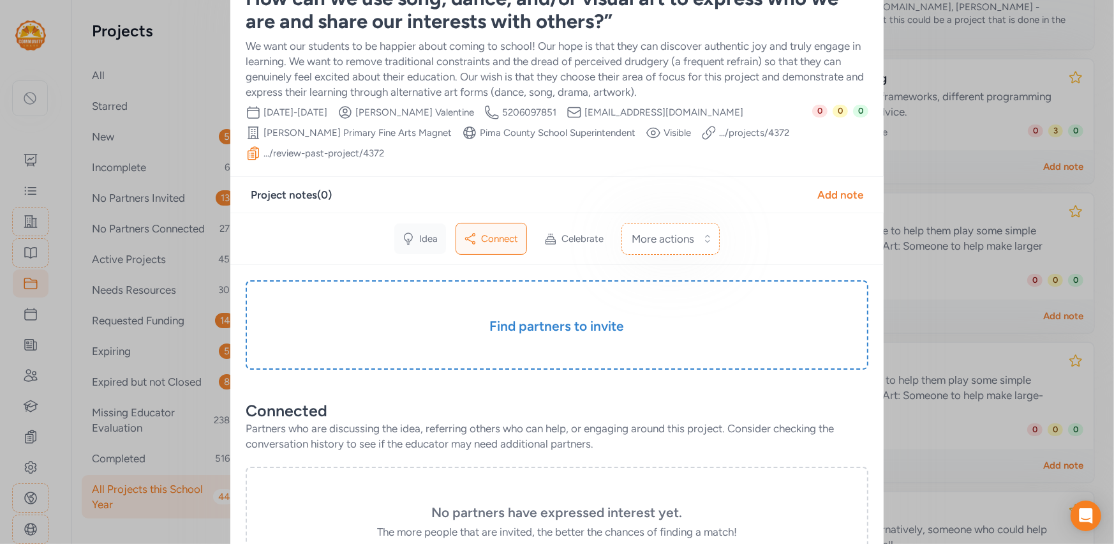
click at [428, 233] on span "Idea" at bounding box center [429, 238] width 19 height 13
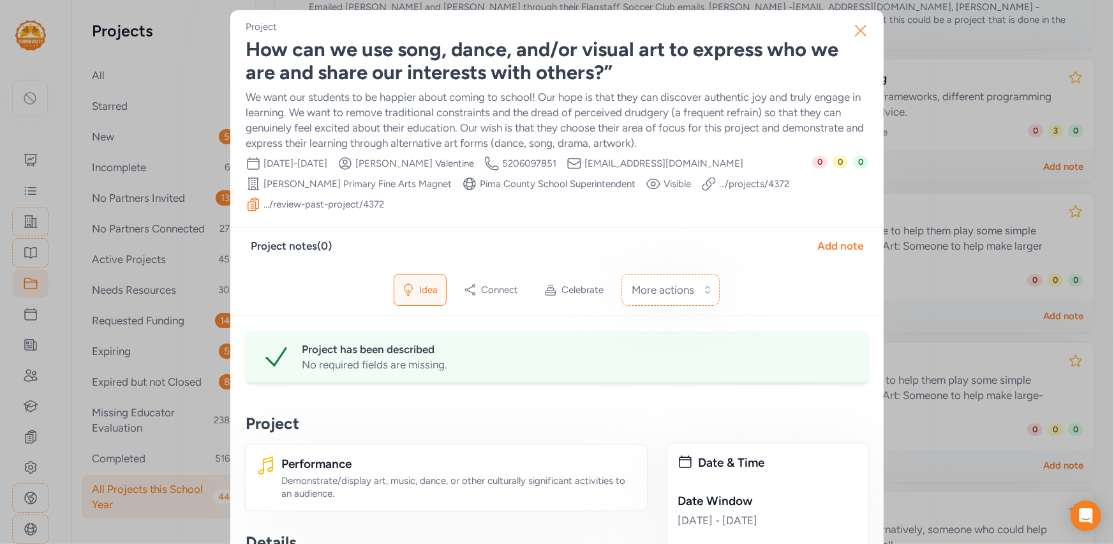
click at [861, 39] on icon "button" at bounding box center [861, 30] width 20 height 20
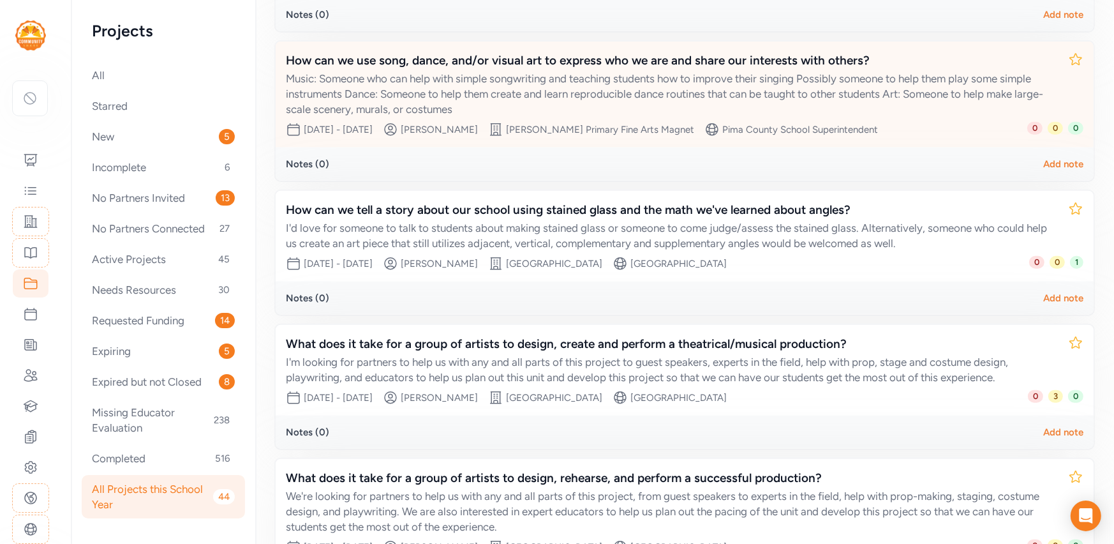
scroll to position [1099, 0]
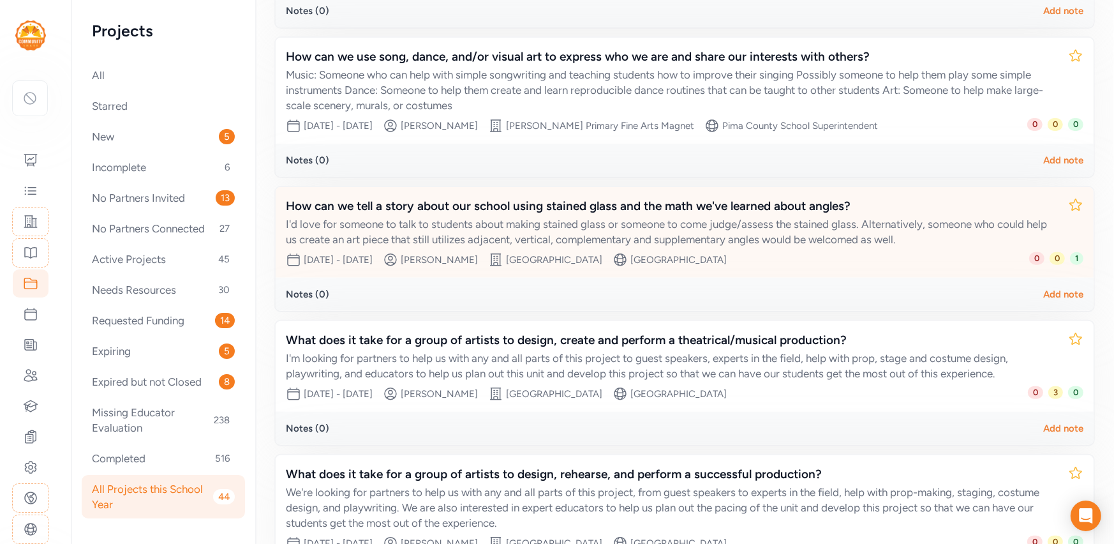
click at [586, 218] on div "I'd love for someone to talk to students about making stained glass or someone …" at bounding box center [672, 231] width 772 height 31
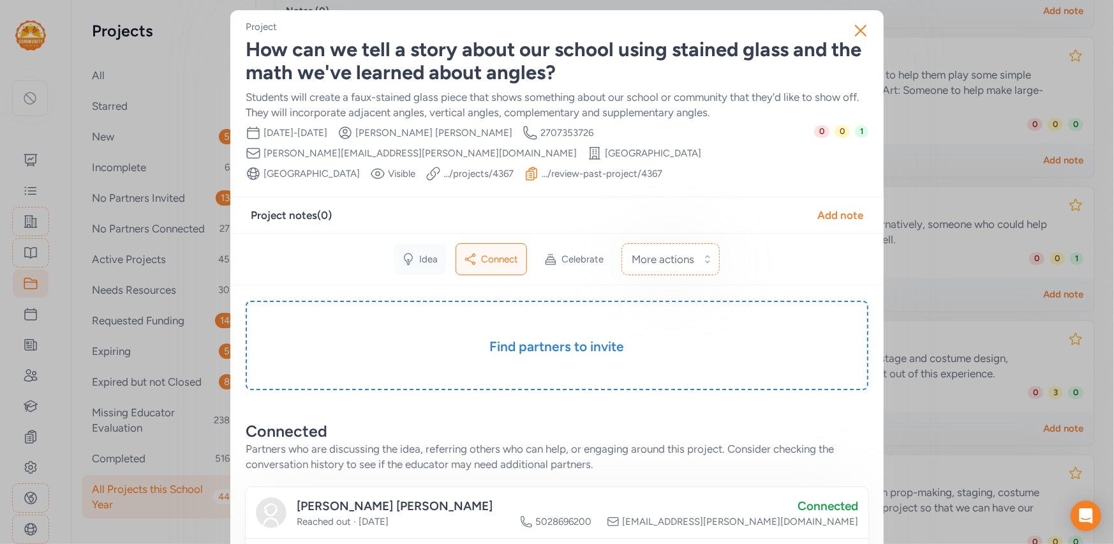
click at [421, 263] on span "Idea" at bounding box center [429, 259] width 19 height 13
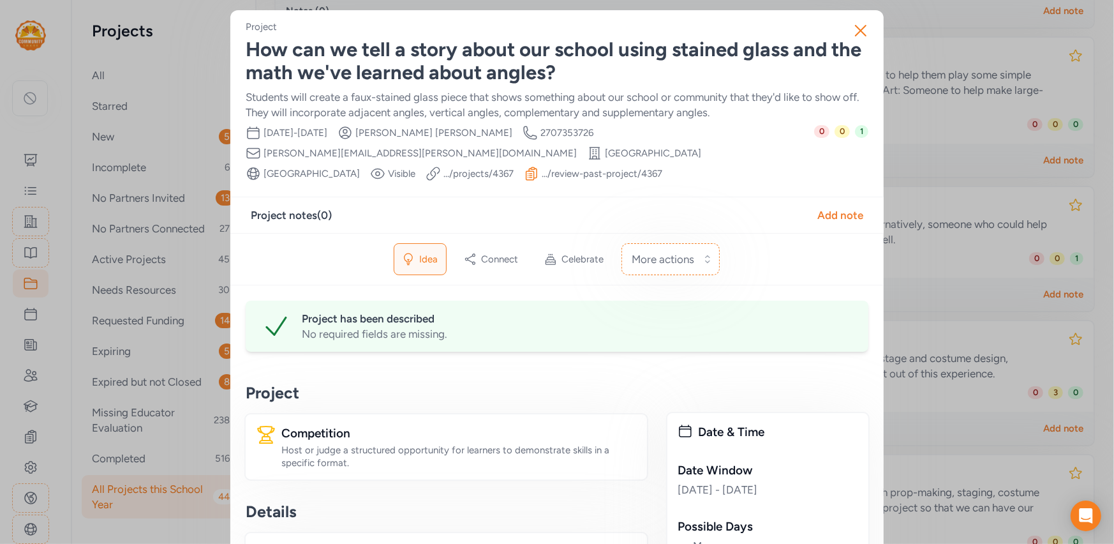
scroll to position [1, 0]
click at [613, 52] on div "How can we tell a story about our school using stained glass and the math we've…" at bounding box center [557, 61] width 623 height 46
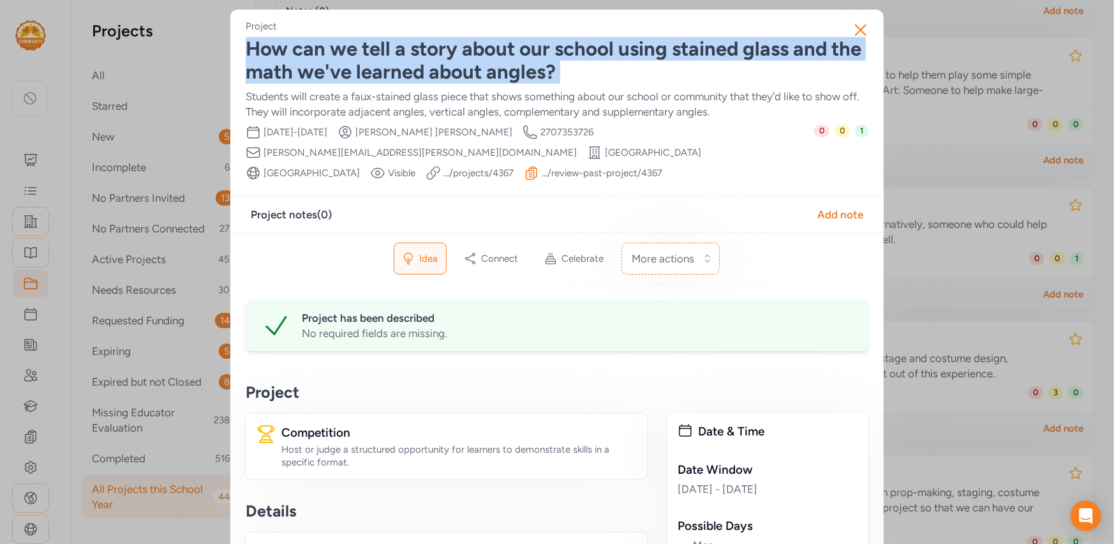
click at [613, 52] on div "How can we tell a story about our school using stained glass and the math we've…" at bounding box center [557, 61] width 623 height 46
copy div "How can we tell a story about our school using stained glass and the math we've…"
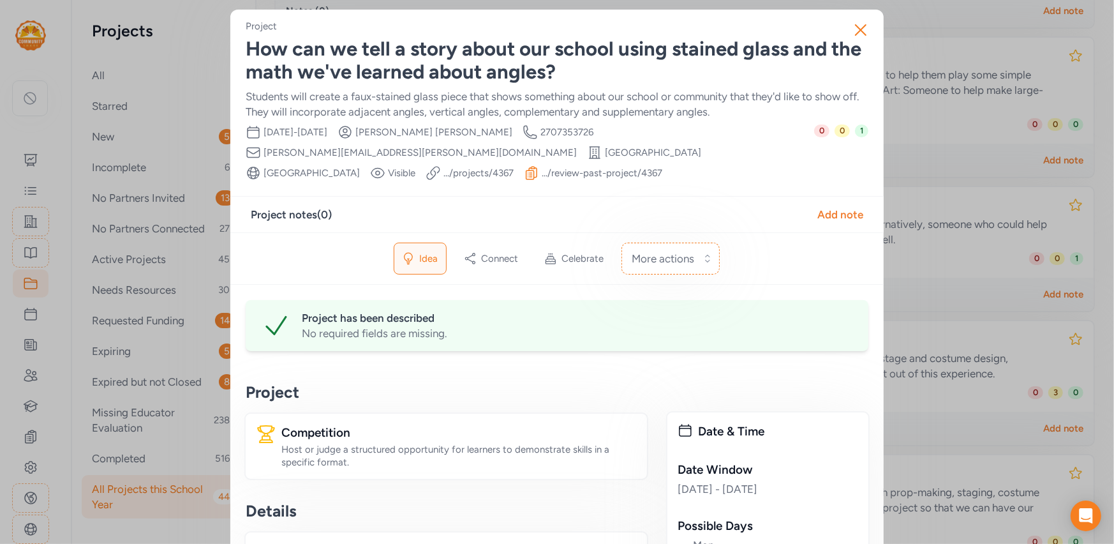
click at [458, 129] on span "Amanda Korby" at bounding box center [433, 132] width 157 height 13
copy div "Amanda Korby Creator Phone Number"
drag, startPoint x: 623, startPoint y: 154, endPoint x: 840, endPoint y: 20, distance: 255.3
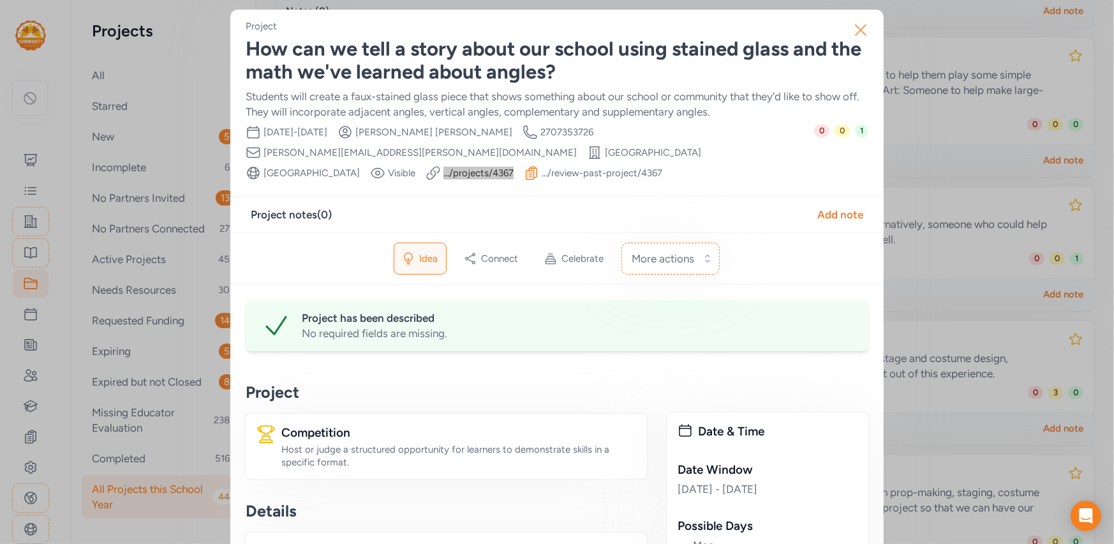
click at [577, 146] on span "amanda.korby@bullitt.kyschools.us" at bounding box center [420, 152] width 313 height 13
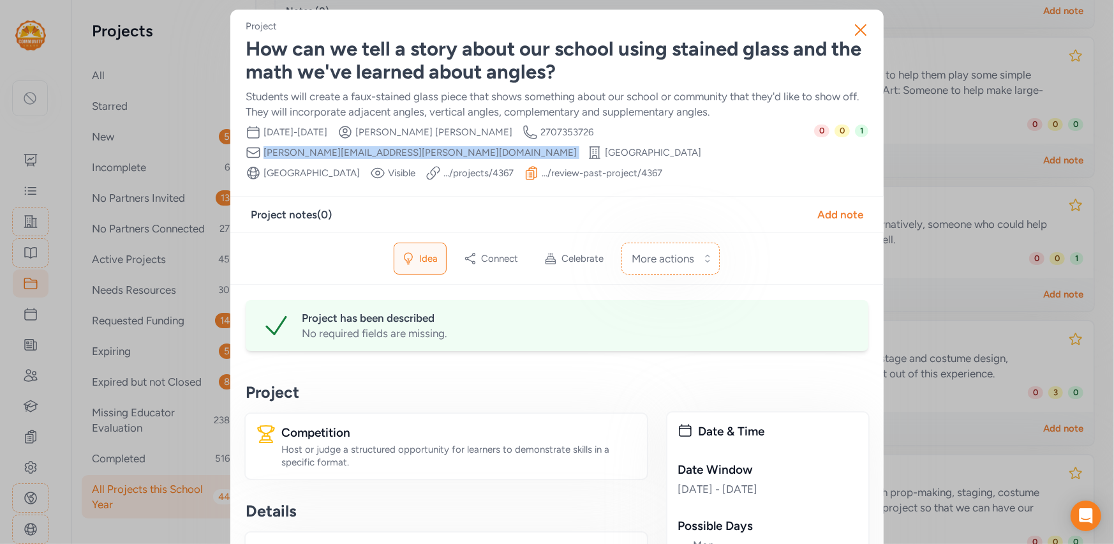
click at [577, 146] on span "amanda.korby@bullitt.kyschools.us" at bounding box center [420, 152] width 313 height 13
click at [858, 34] on icon "button" at bounding box center [861, 30] width 20 height 20
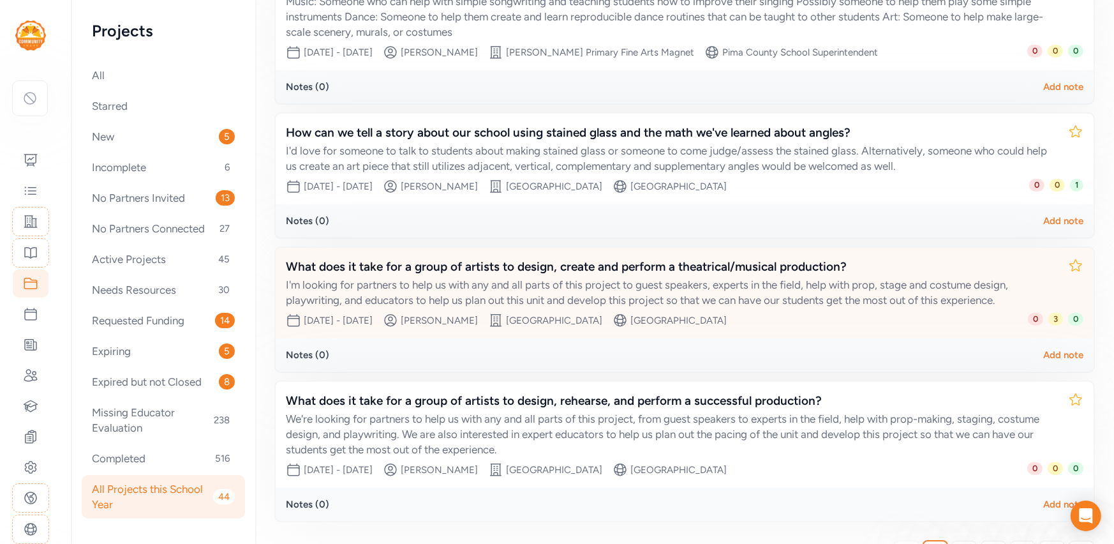
scroll to position [1176, 0]
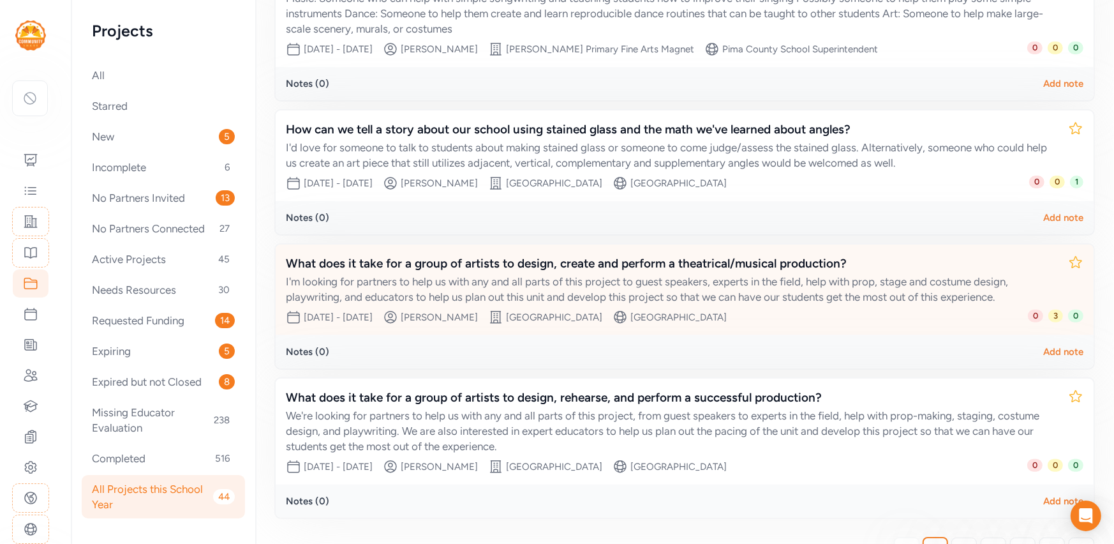
click at [610, 274] on div "I'm looking for partners to help us with any and all parts of this project to g…" at bounding box center [672, 289] width 772 height 31
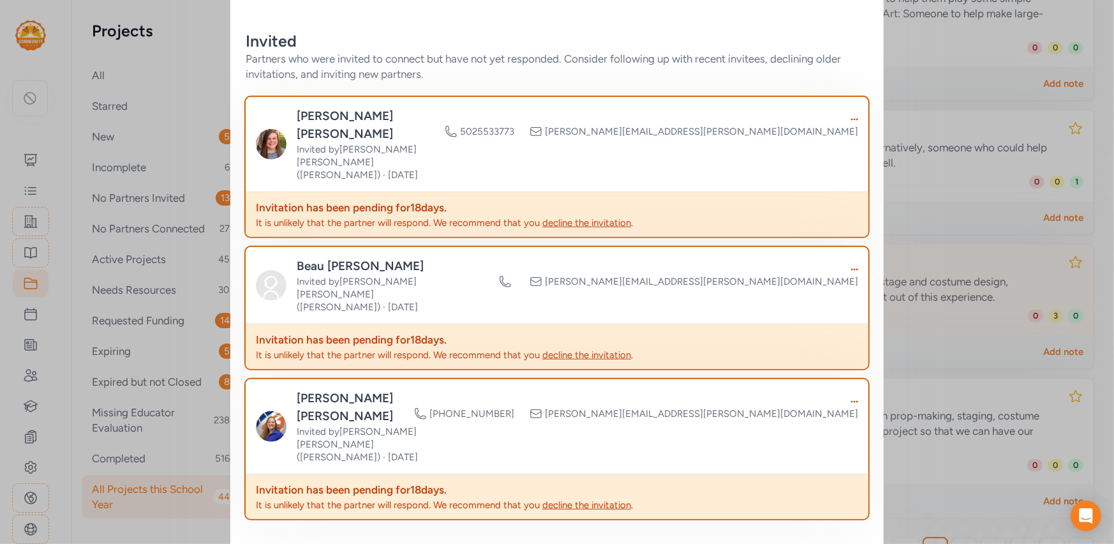
scroll to position [601, 0]
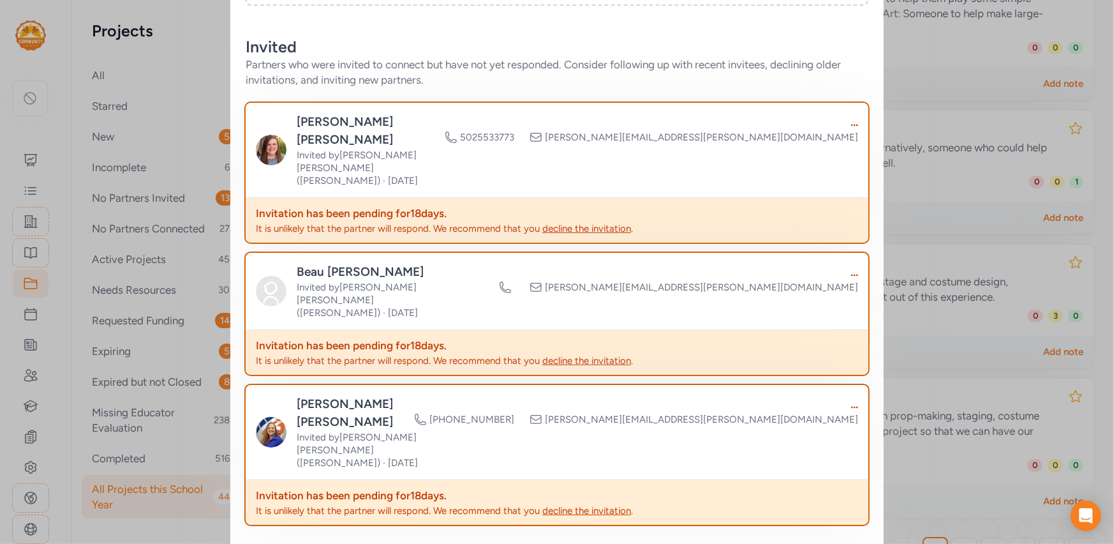
click at [941, 81] on div "Close Project What does it take for a group of artists to design, create and pe…" at bounding box center [557, 60] width 1114 height 1322
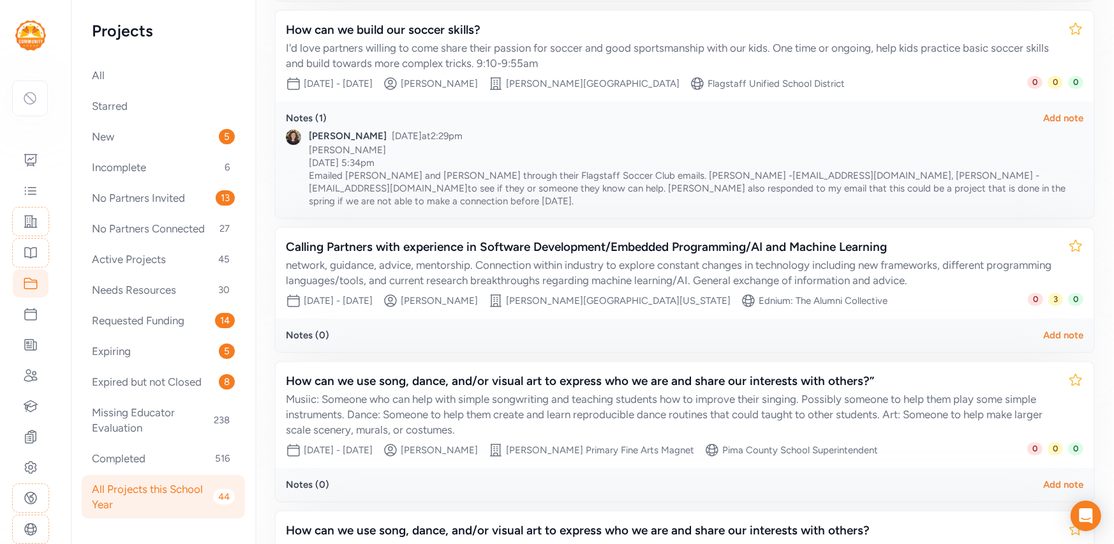
scroll to position [473, 0]
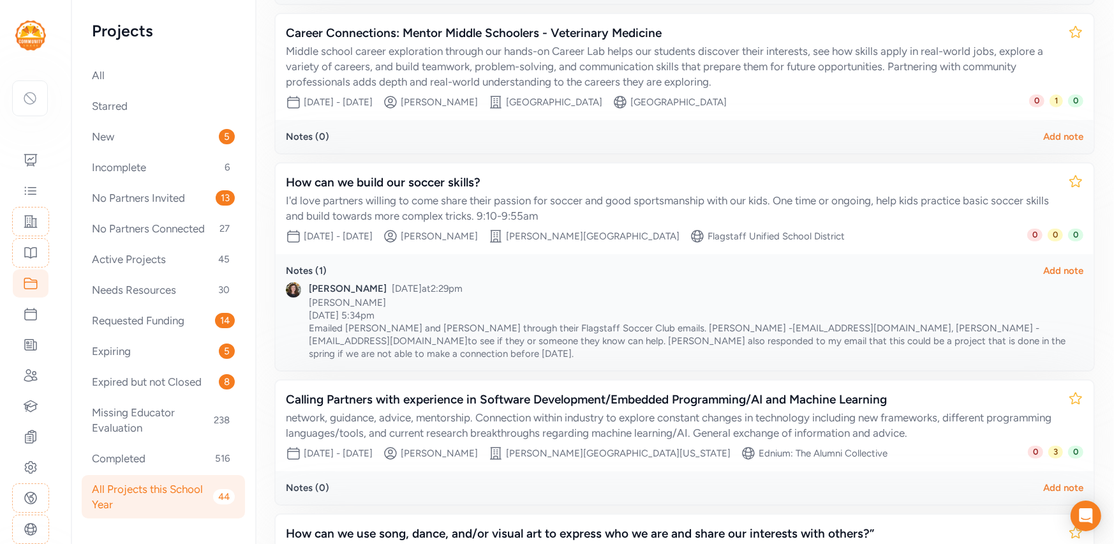
click at [941, 81] on div "Middle school career exploration through our hands-on Career Lab helps our stud…" at bounding box center [672, 66] width 772 height 46
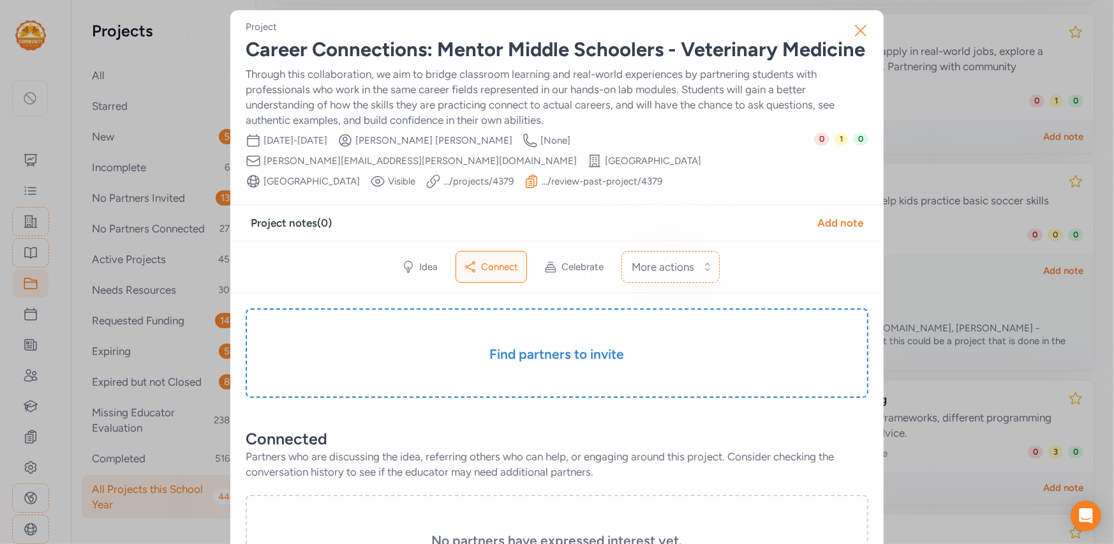
click at [856, 24] on icon "button" at bounding box center [861, 30] width 20 height 20
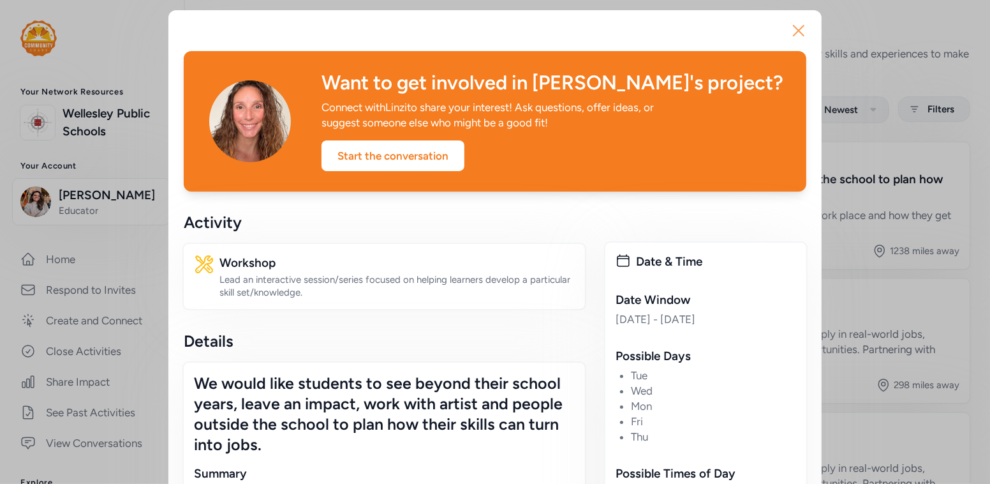
click at [792, 33] on icon "button" at bounding box center [799, 30] width 20 height 20
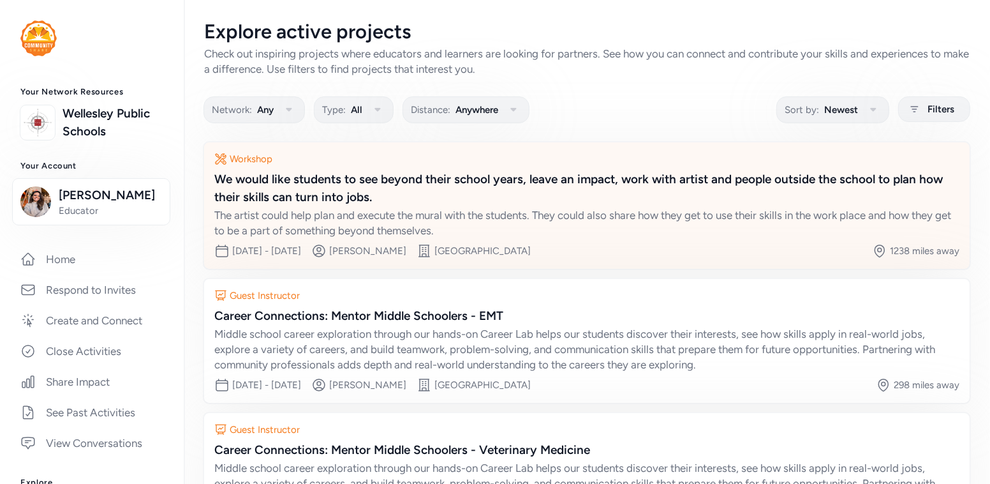
click at [486, 227] on div "The artist could help plan and execute the mural with the students. They could …" at bounding box center [586, 222] width 745 height 31
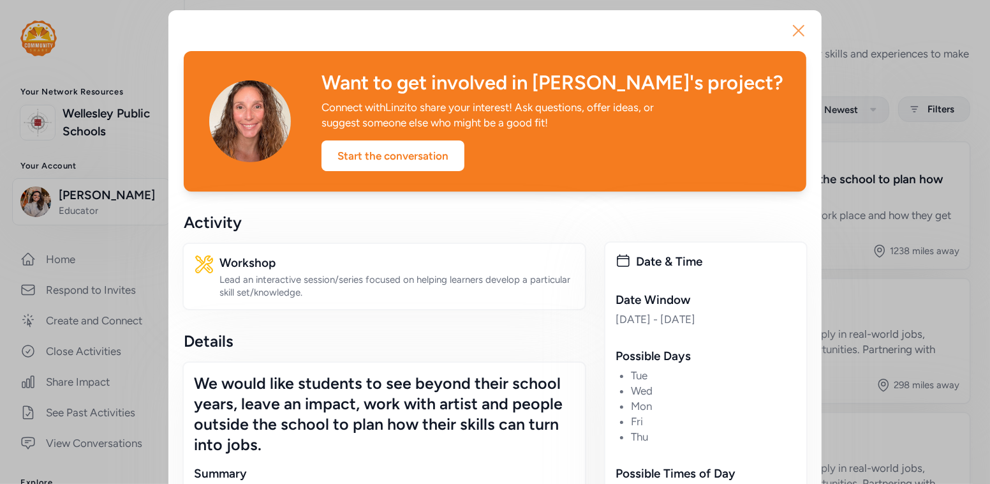
click at [794, 28] on icon "button" at bounding box center [799, 30] width 20 height 20
